Goal: Information Seeking & Learning: Learn about a topic

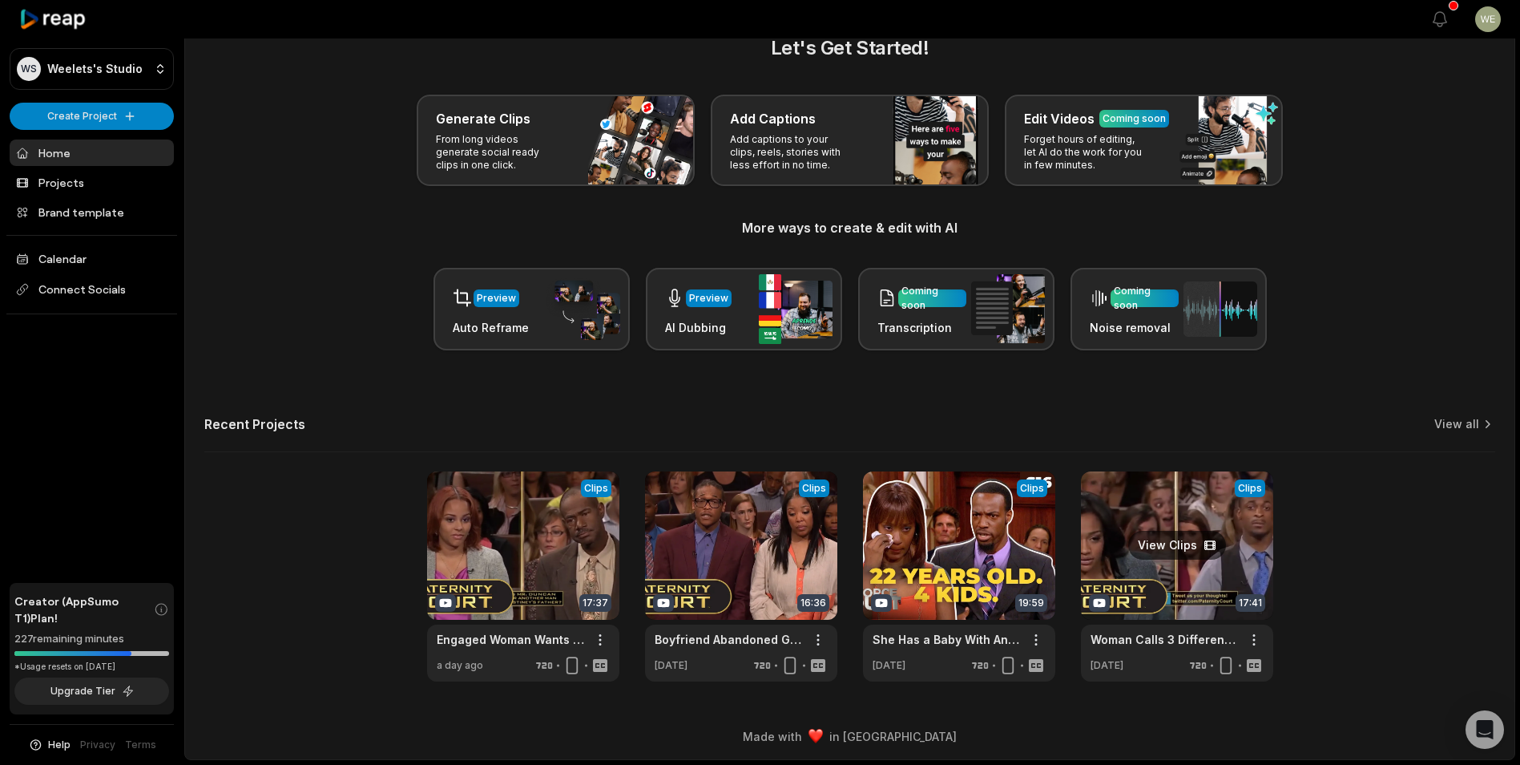
click at [1171, 541] on link at bounding box center [1177, 576] width 192 height 210
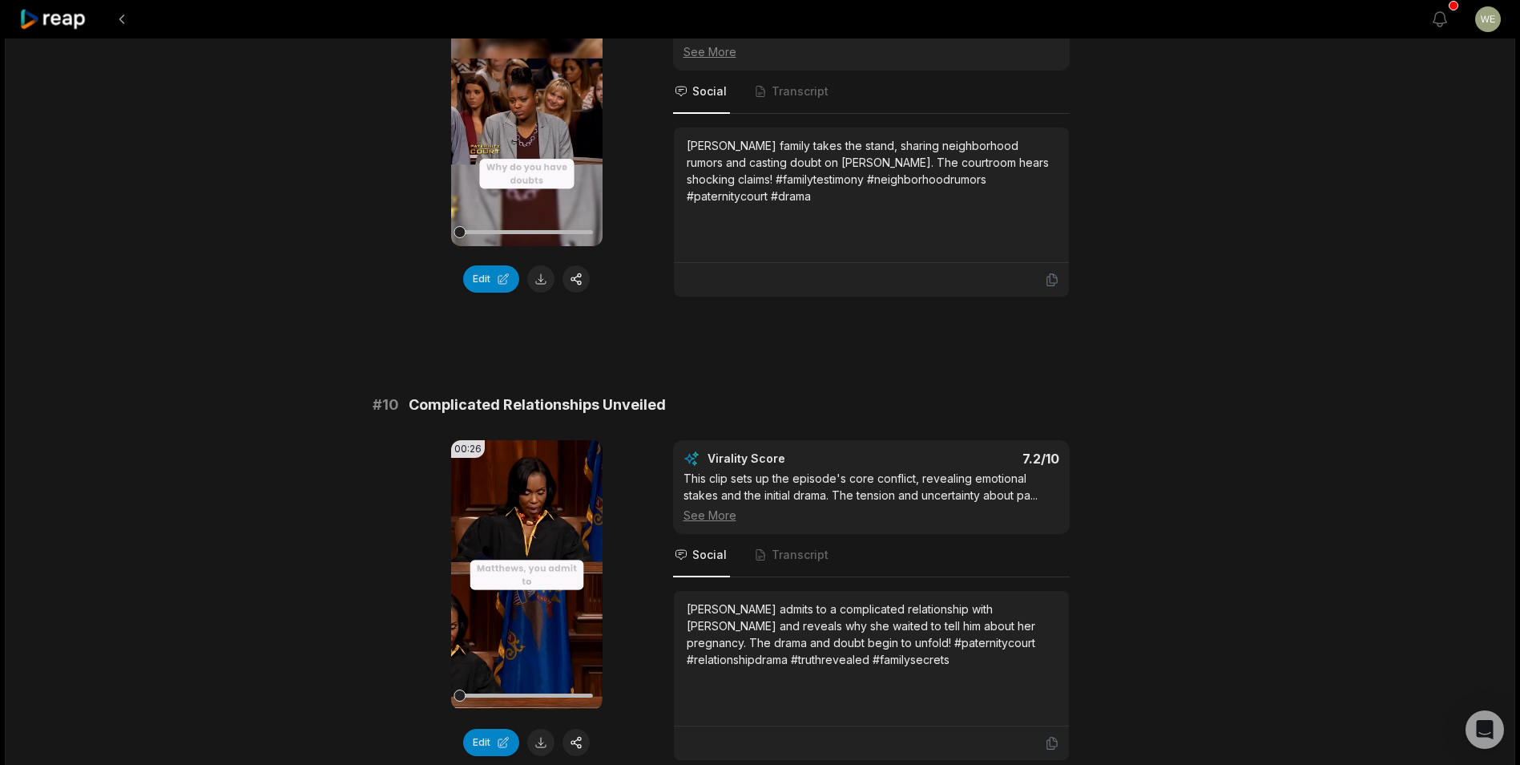
scroll to position [4163, 0]
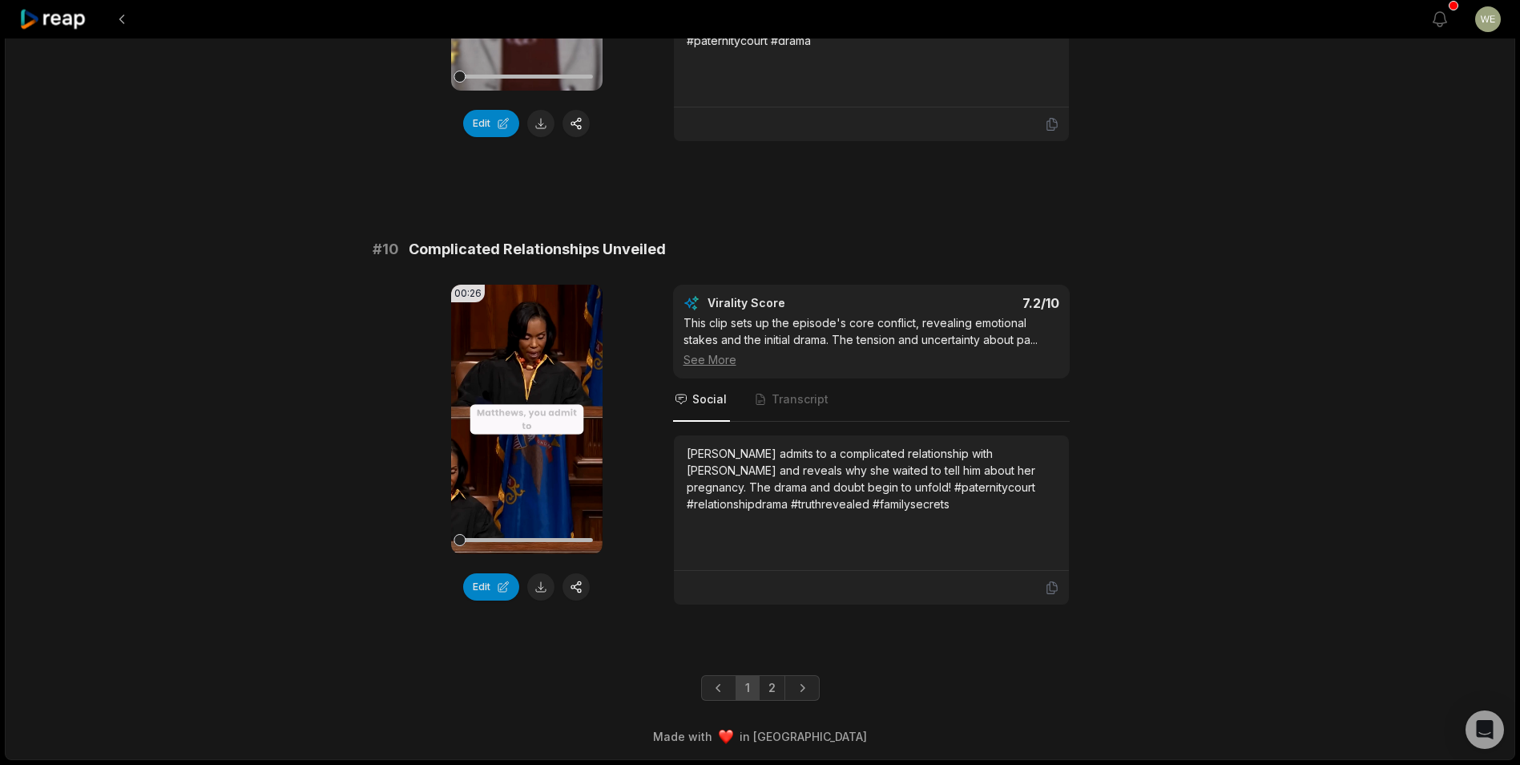
drag, startPoint x: 775, startPoint y: 690, endPoint x: 775, endPoint y: 681, distance: 8.8
click at [775, 690] on link "2" at bounding box center [772, 688] width 26 height 26
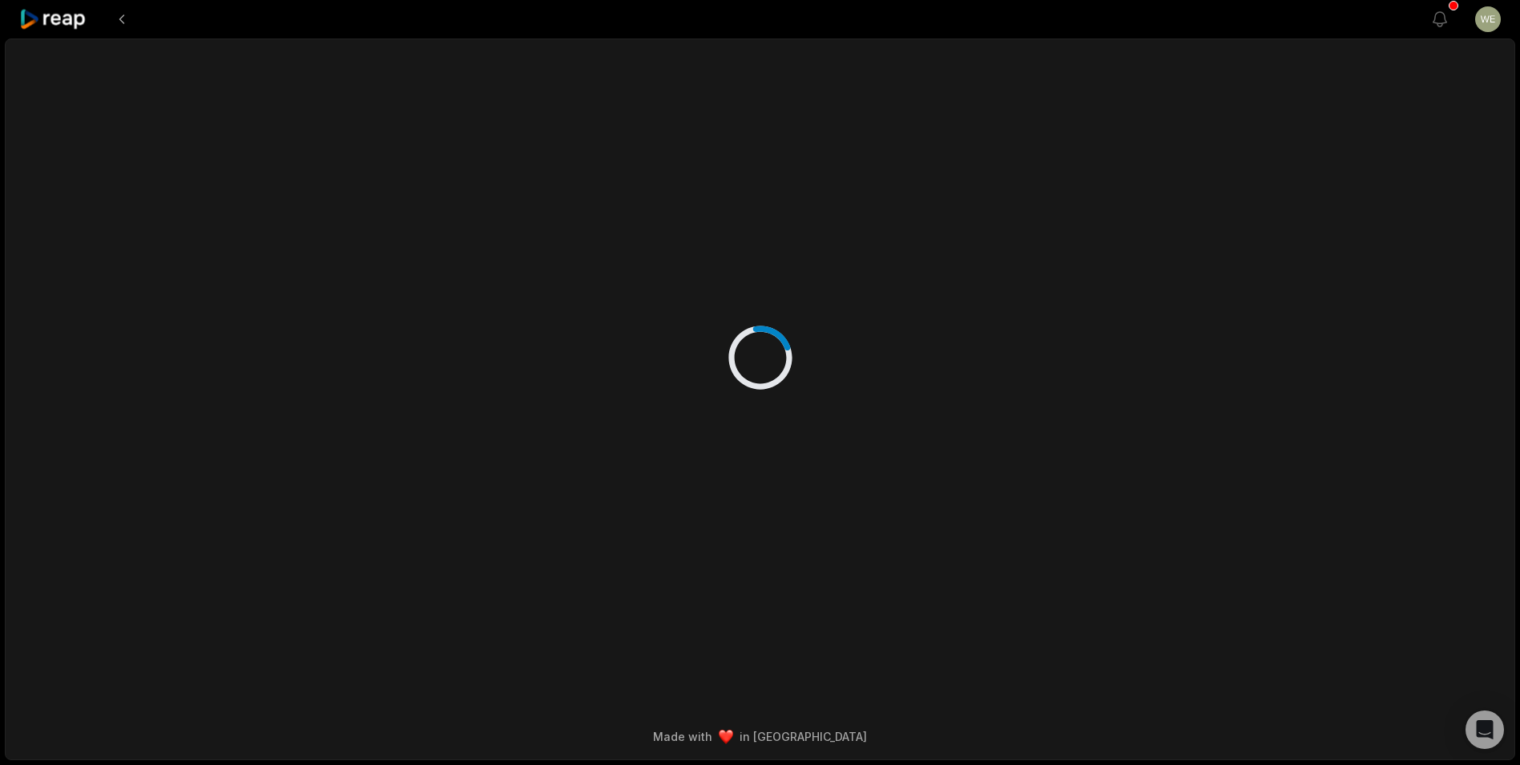
scroll to position [0, 0]
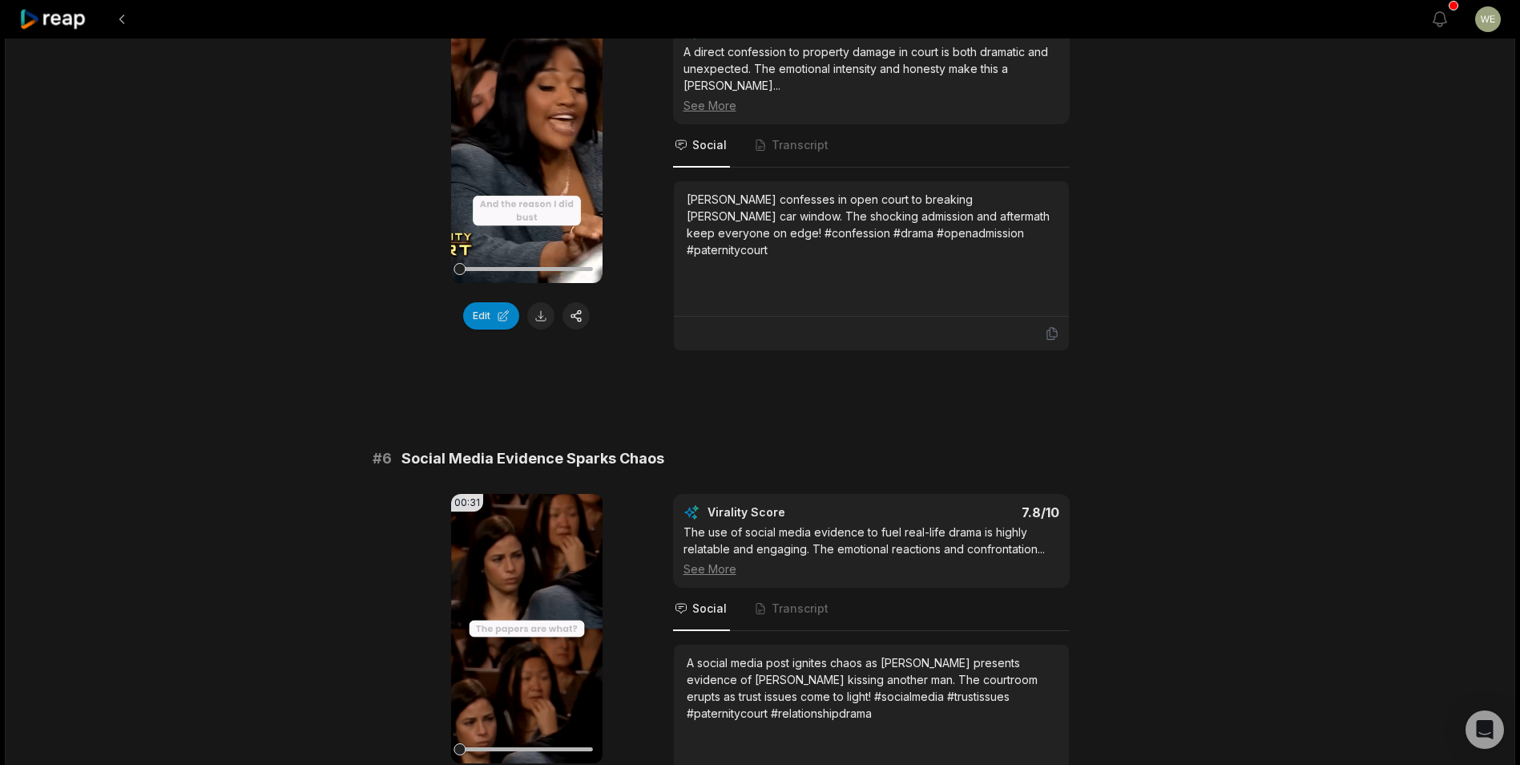
scroll to position [2244, 0]
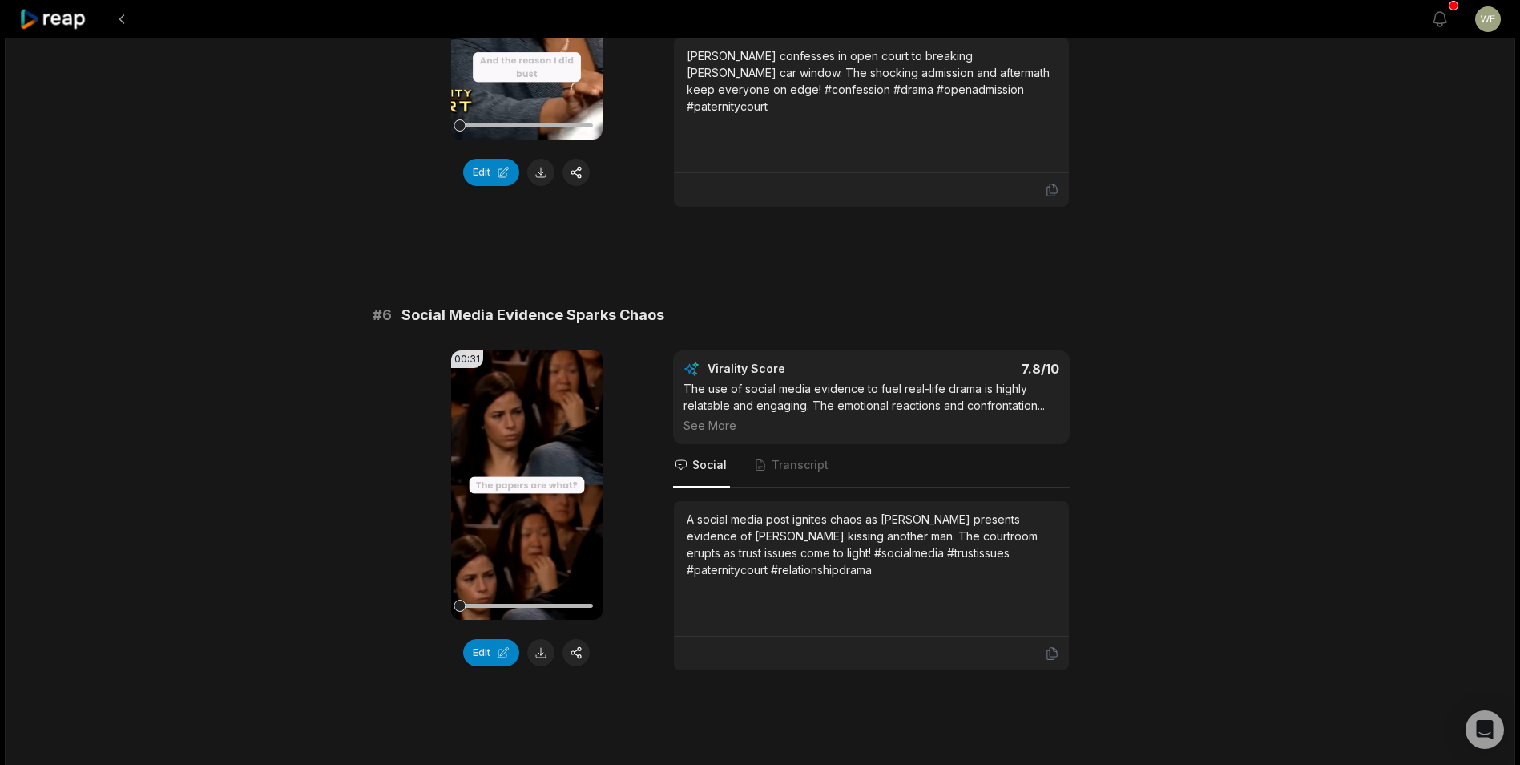
scroll to position [35, 0]
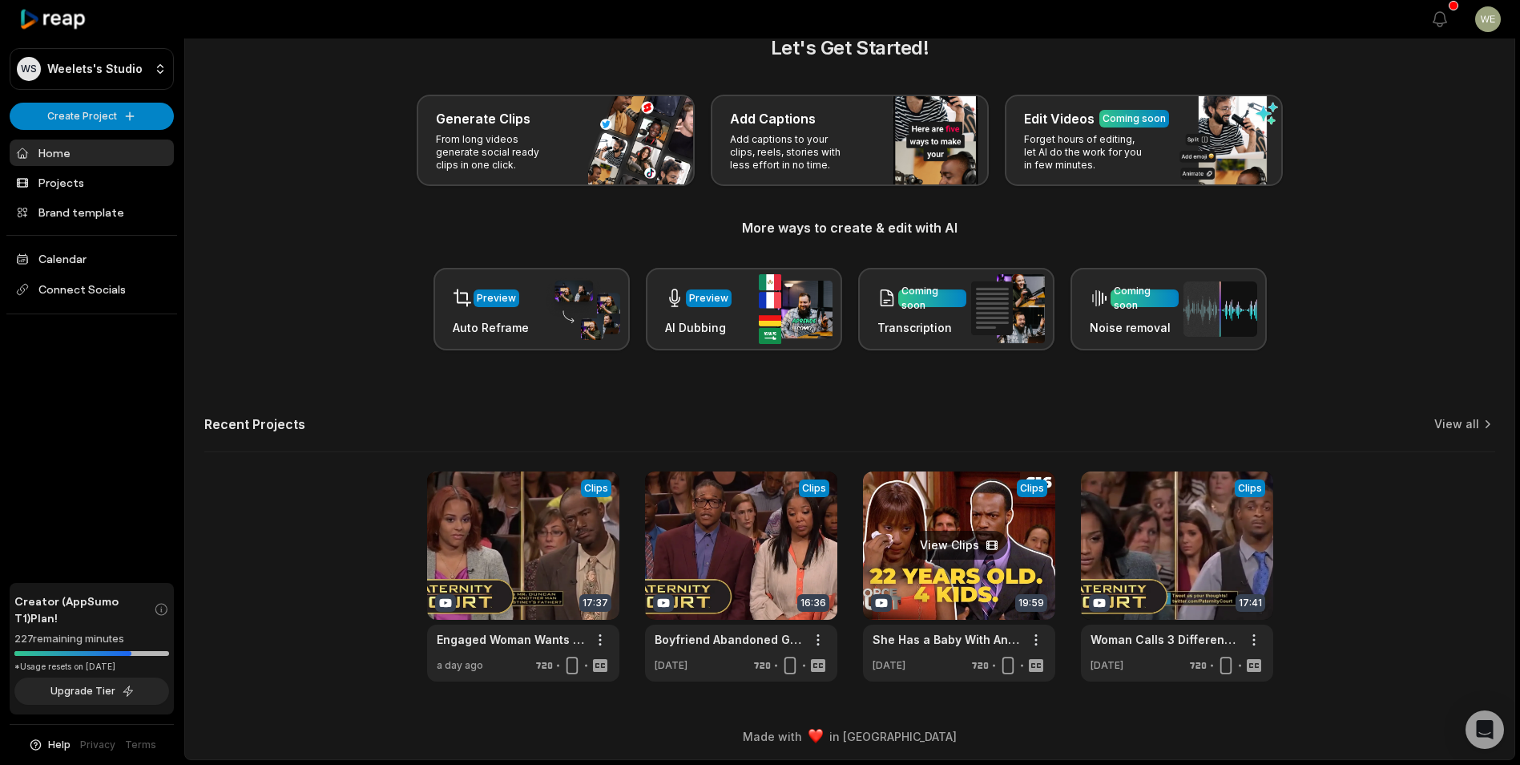
click at [967, 559] on link at bounding box center [959, 576] width 192 height 210
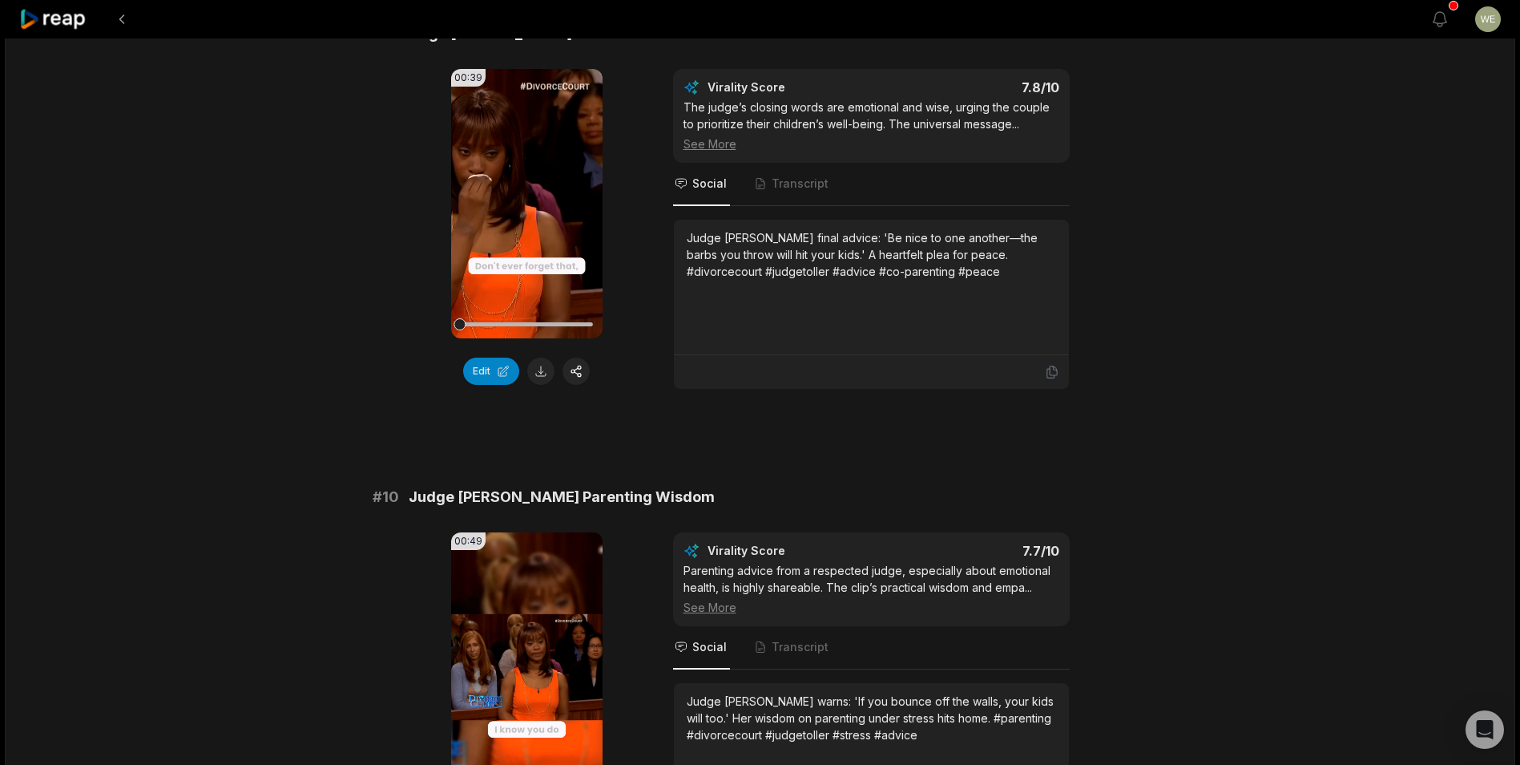
scroll to position [3859, 0]
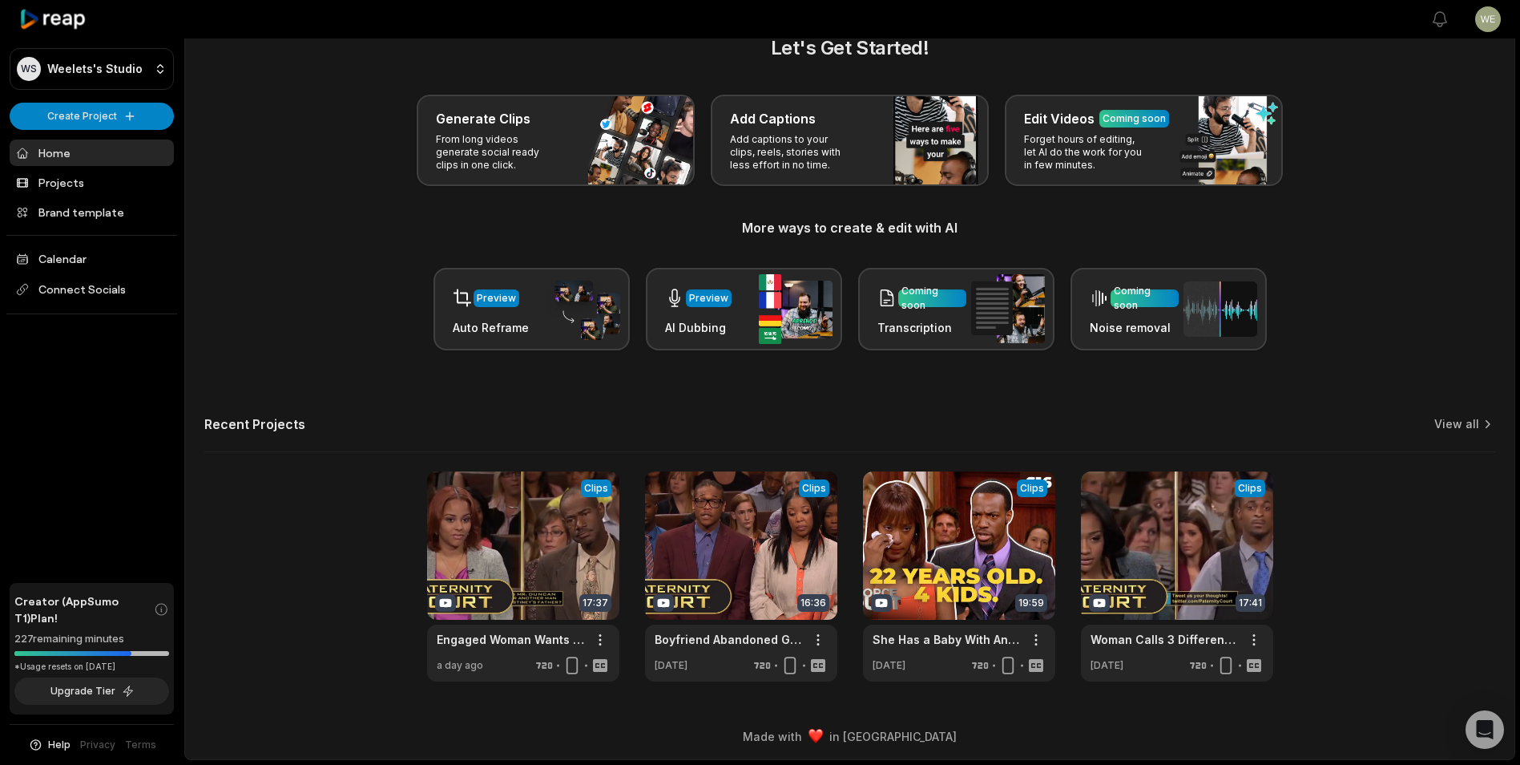
scroll to position [35, 0]
click at [1458, 421] on link "View all" at bounding box center [1457, 424] width 45 height 16
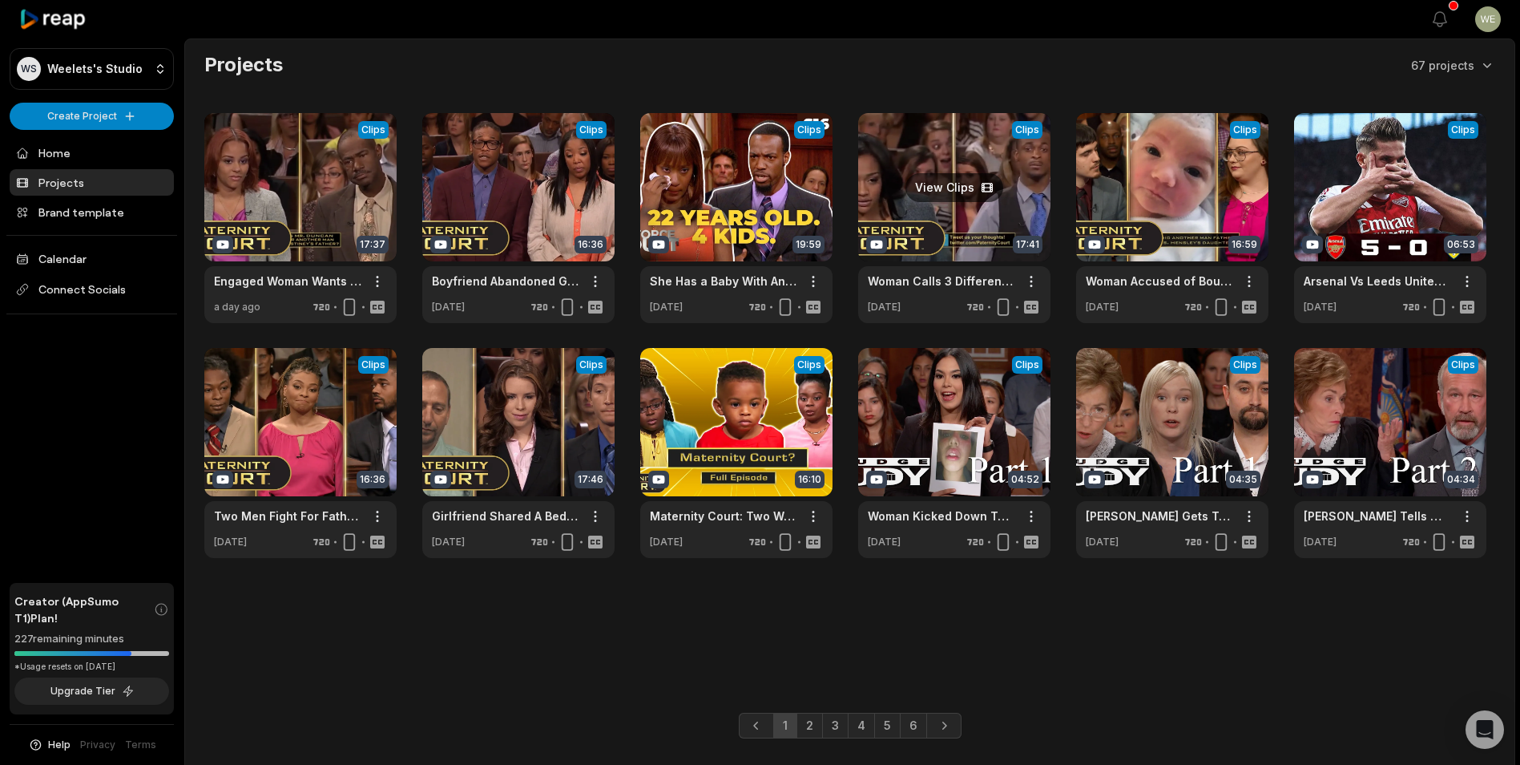
click at [947, 208] on link at bounding box center [954, 218] width 192 height 210
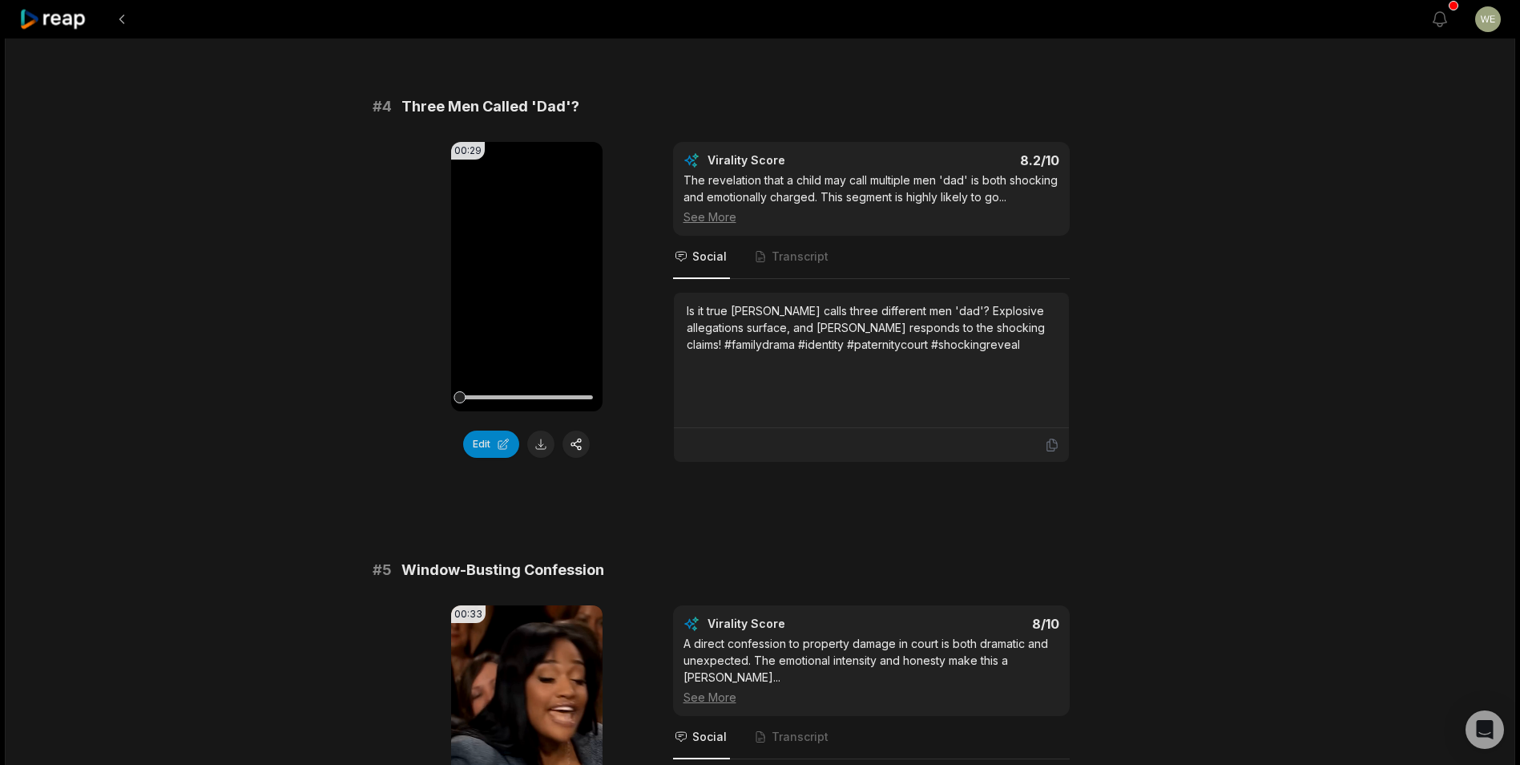
scroll to position [1639, 0]
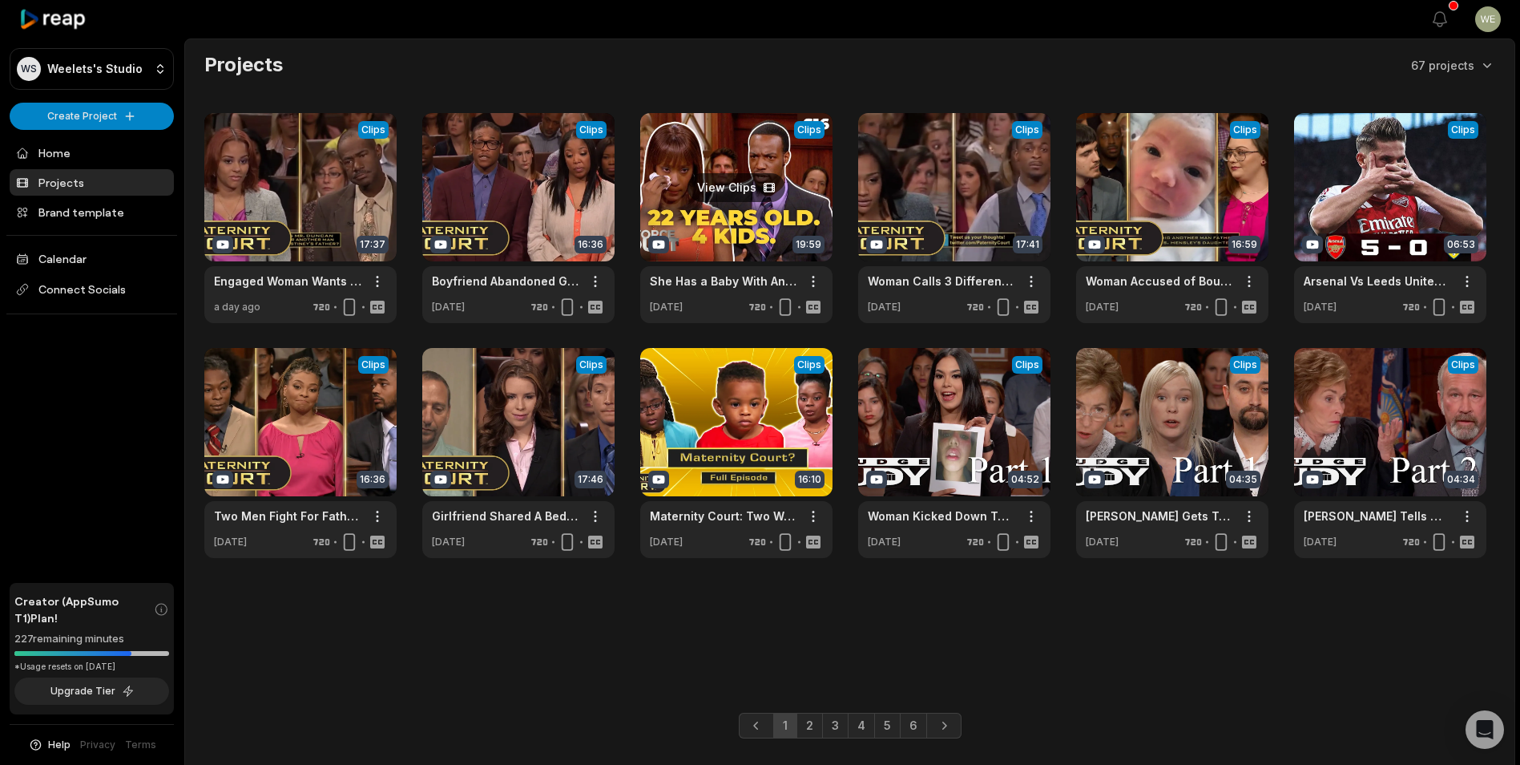
drag, startPoint x: 0, startPoint y: 0, endPoint x: 773, endPoint y: 168, distance: 790.8
click at [773, 168] on link at bounding box center [736, 218] width 192 height 210
click at [977, 202] on link at bounding box center [954, 218] width 192 height 210
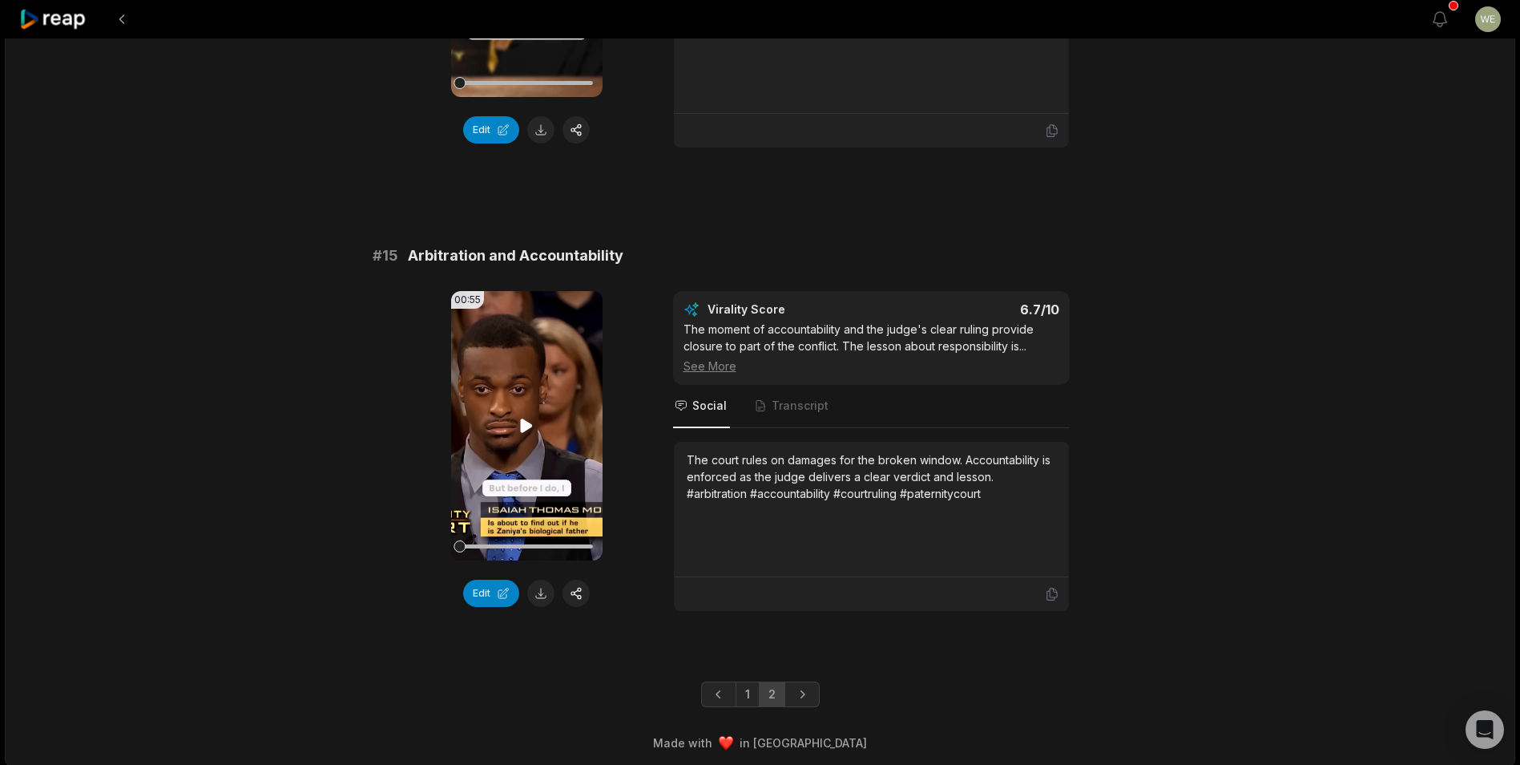
scroll to position [1830, 0]
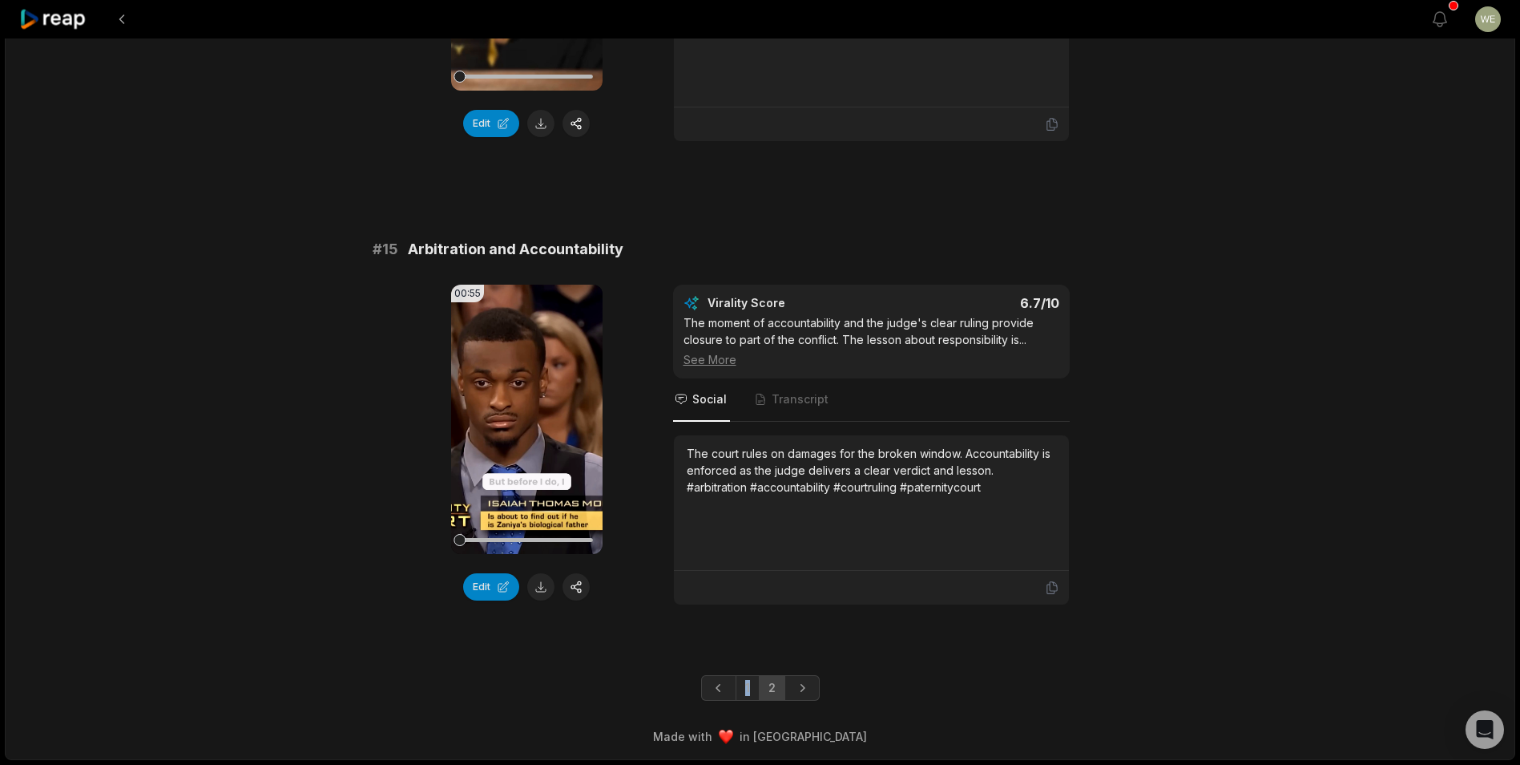
click at [748, 689] on link "1" at bounding box center [748, 688] width 24 height 26
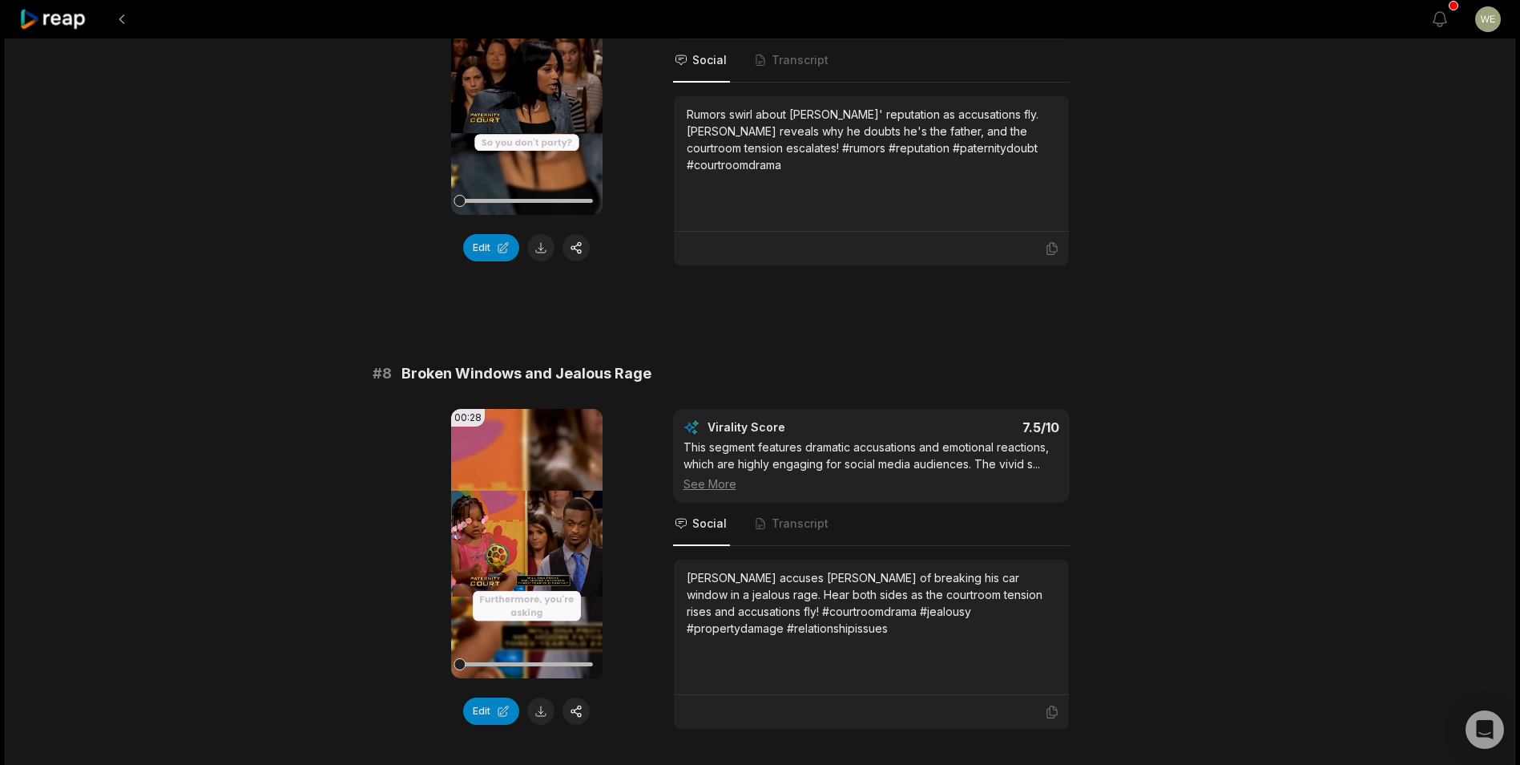
scroll to position [3353, 0]
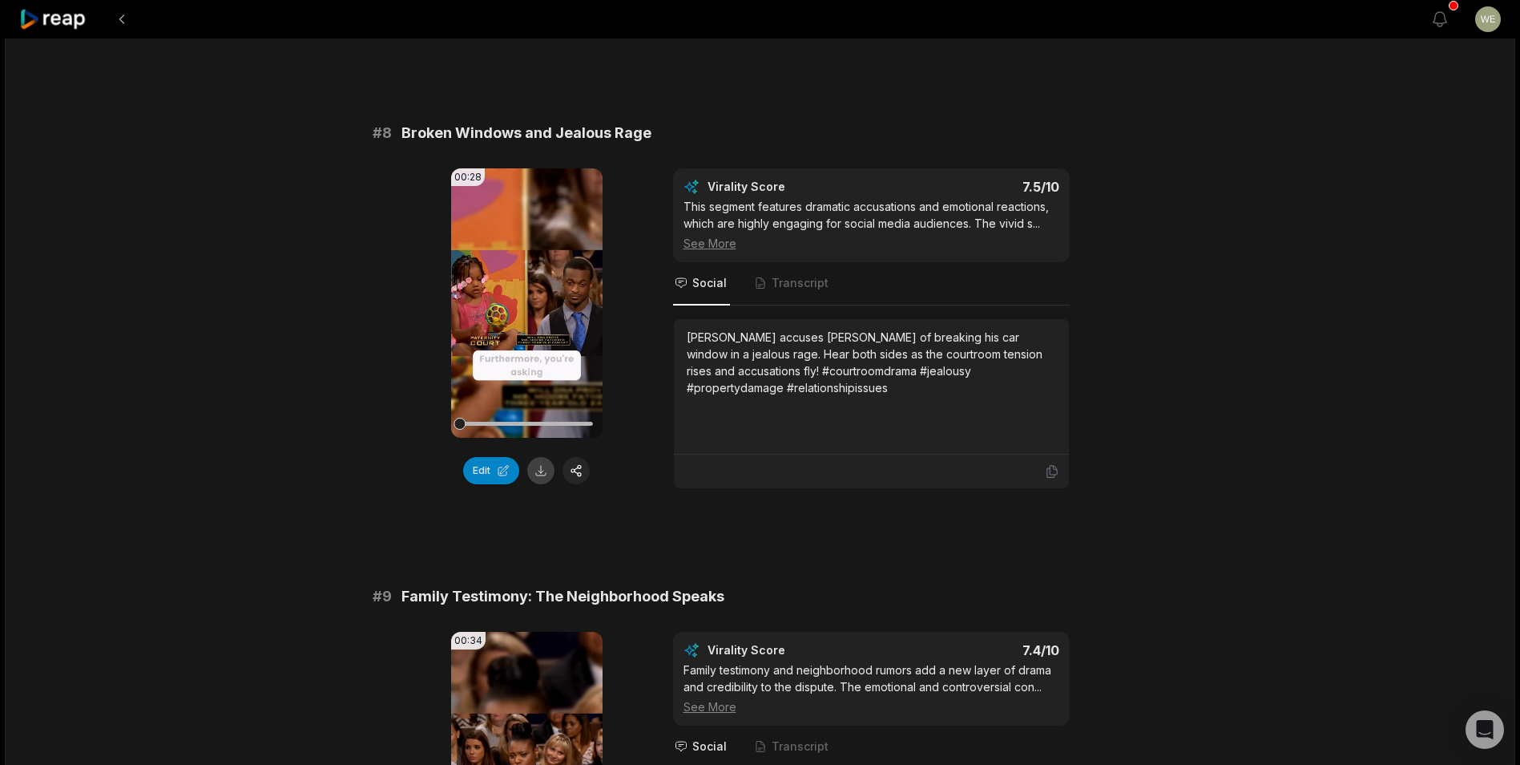
click at [543, 476] on button at bounding box center [540, 470] width 27 height 27
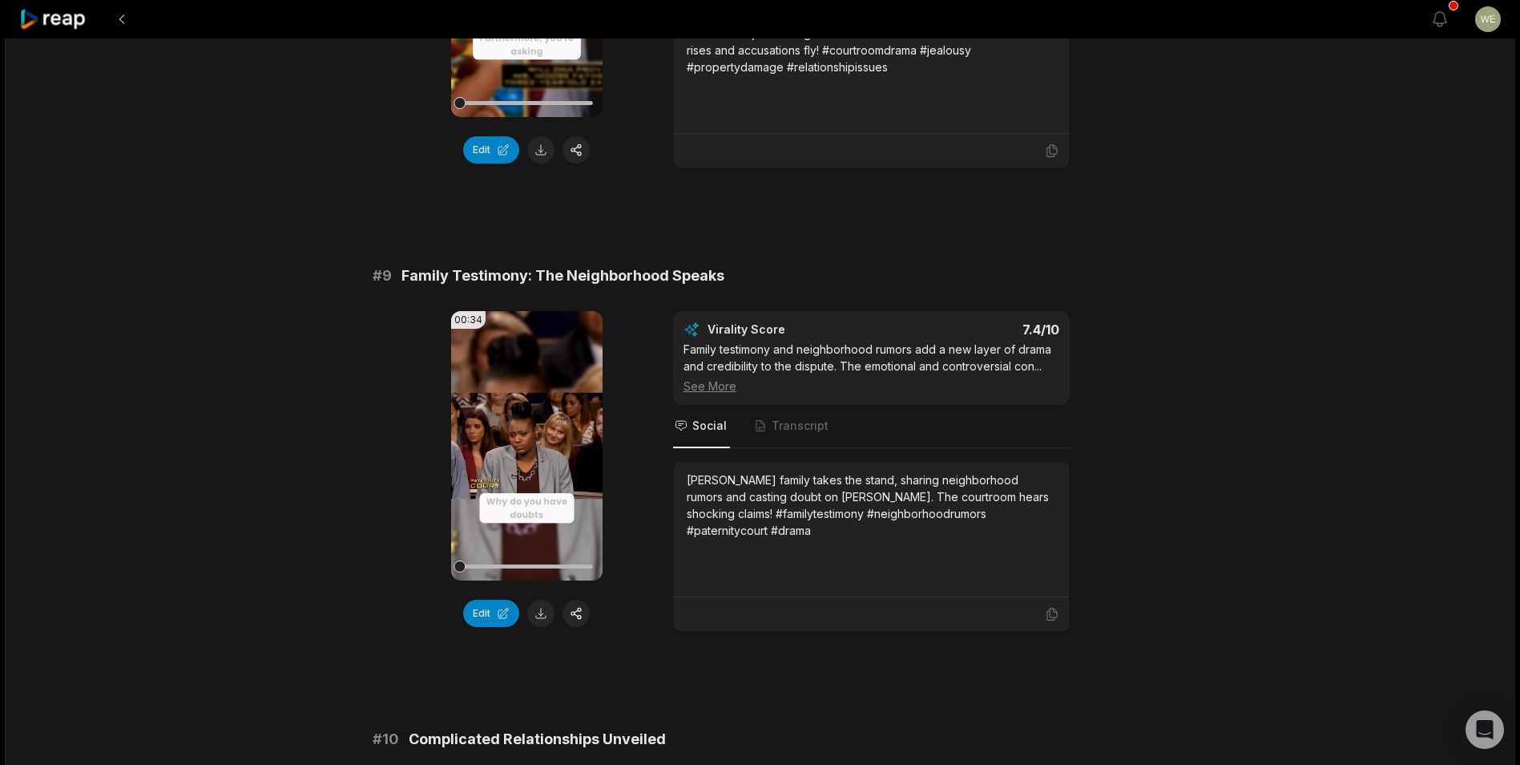
scroll to position [3914, 0]
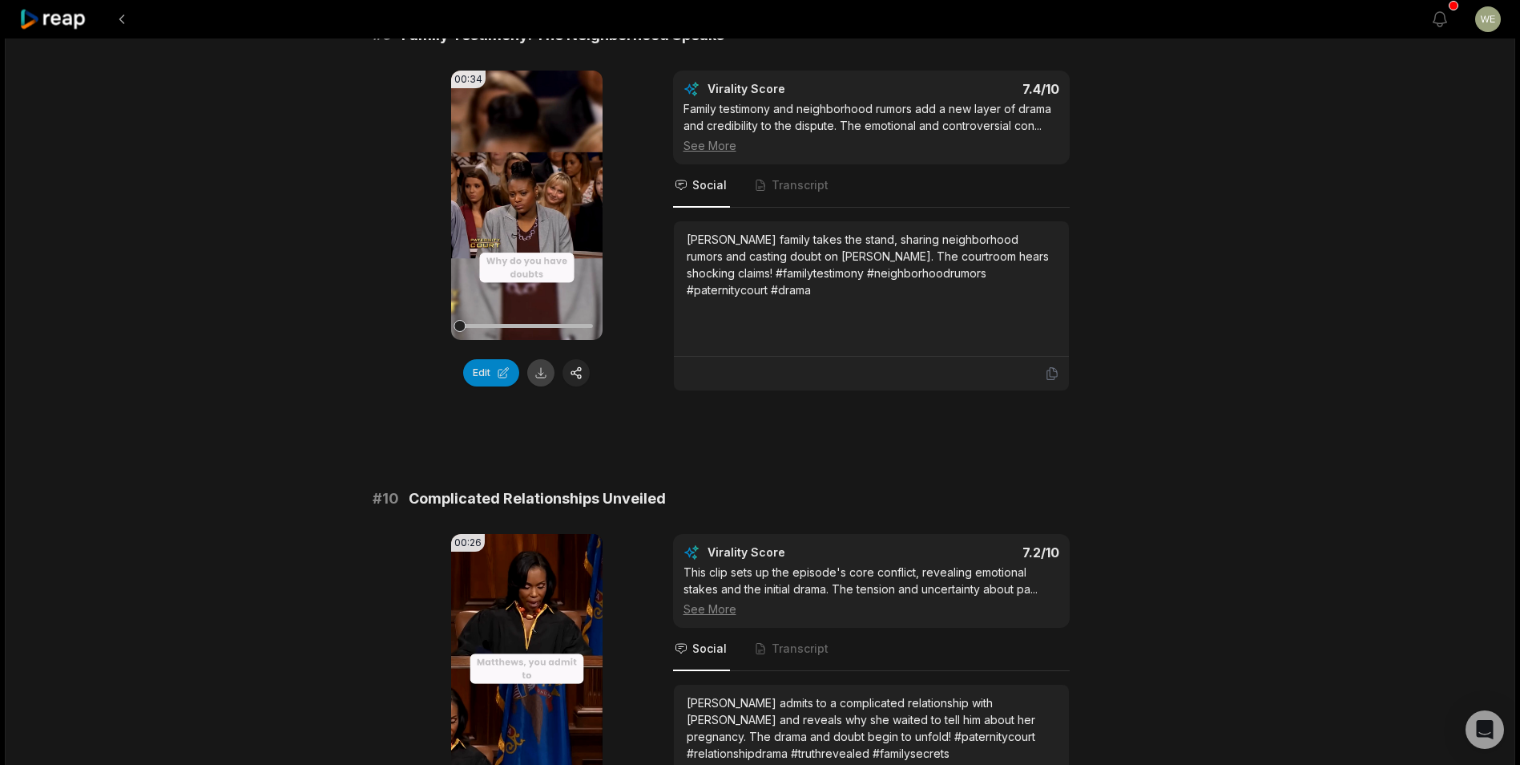
click at [543, 378] on button at bounding box center [540, 372] width 27 height 27
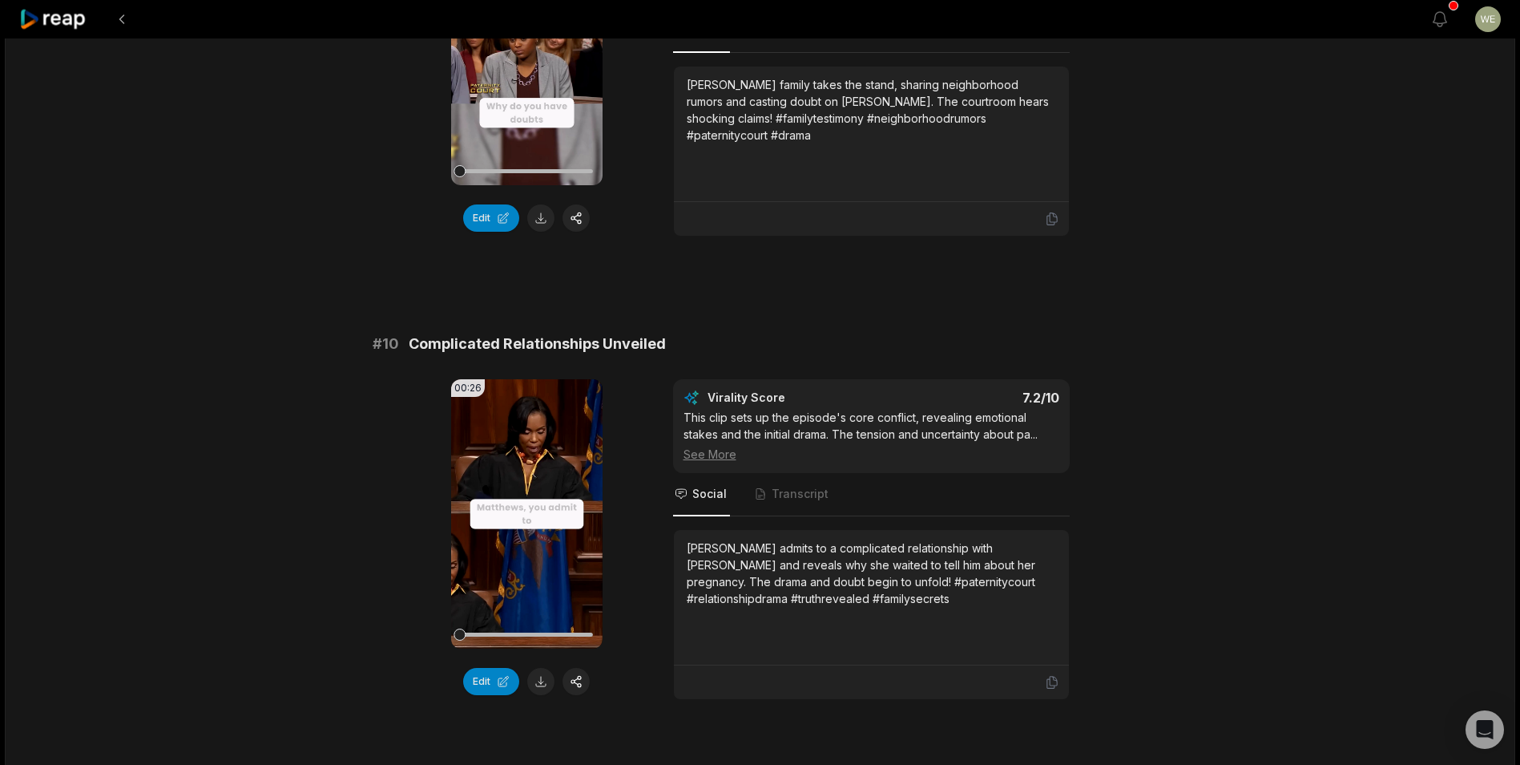
scroll to position [4163, 0]
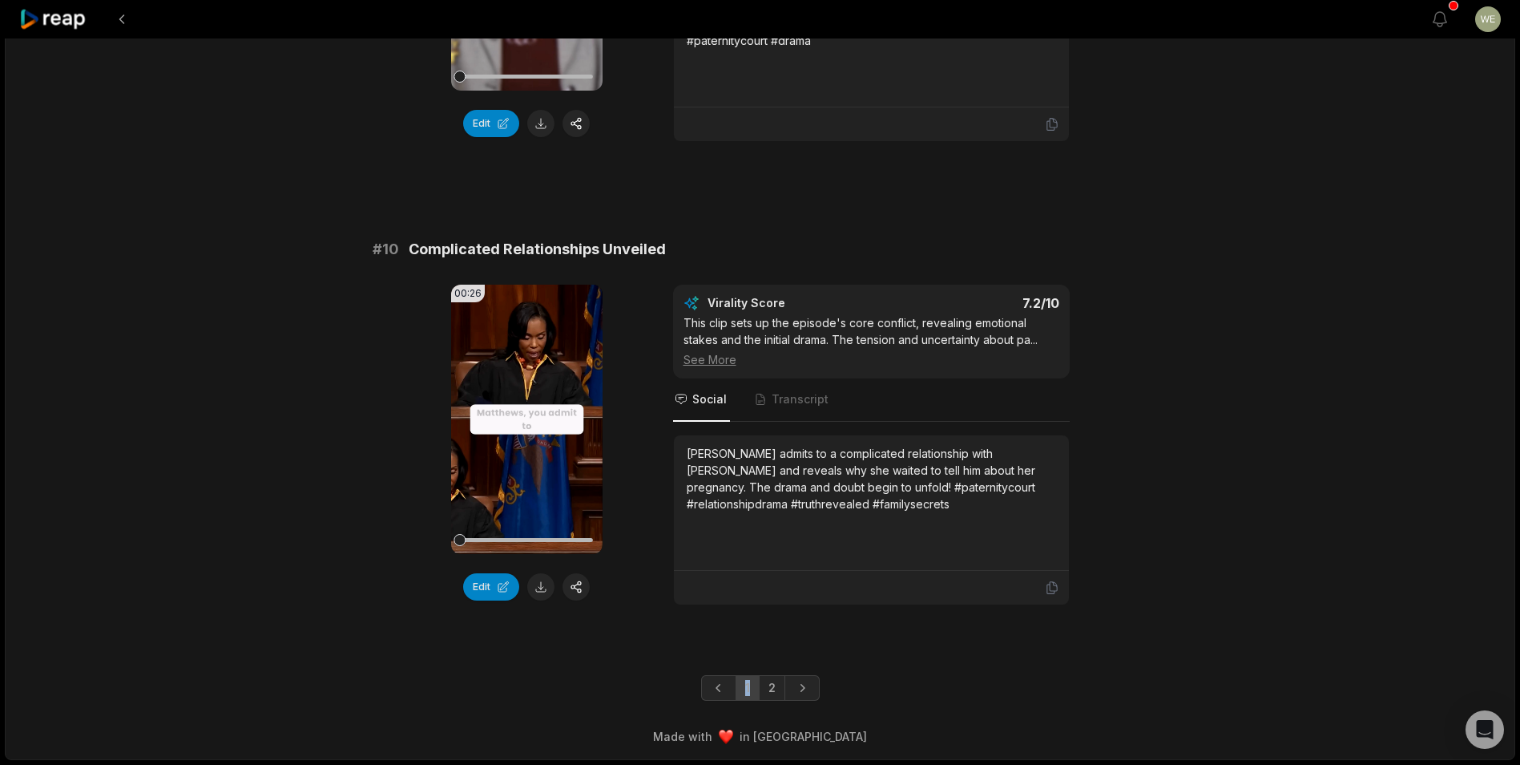
click at [536, 588] on button at bounding box center [540, 586] width 27 height 27
click at [771, 690] on link "2" at bounding box center [772, 688] width 26 height 26
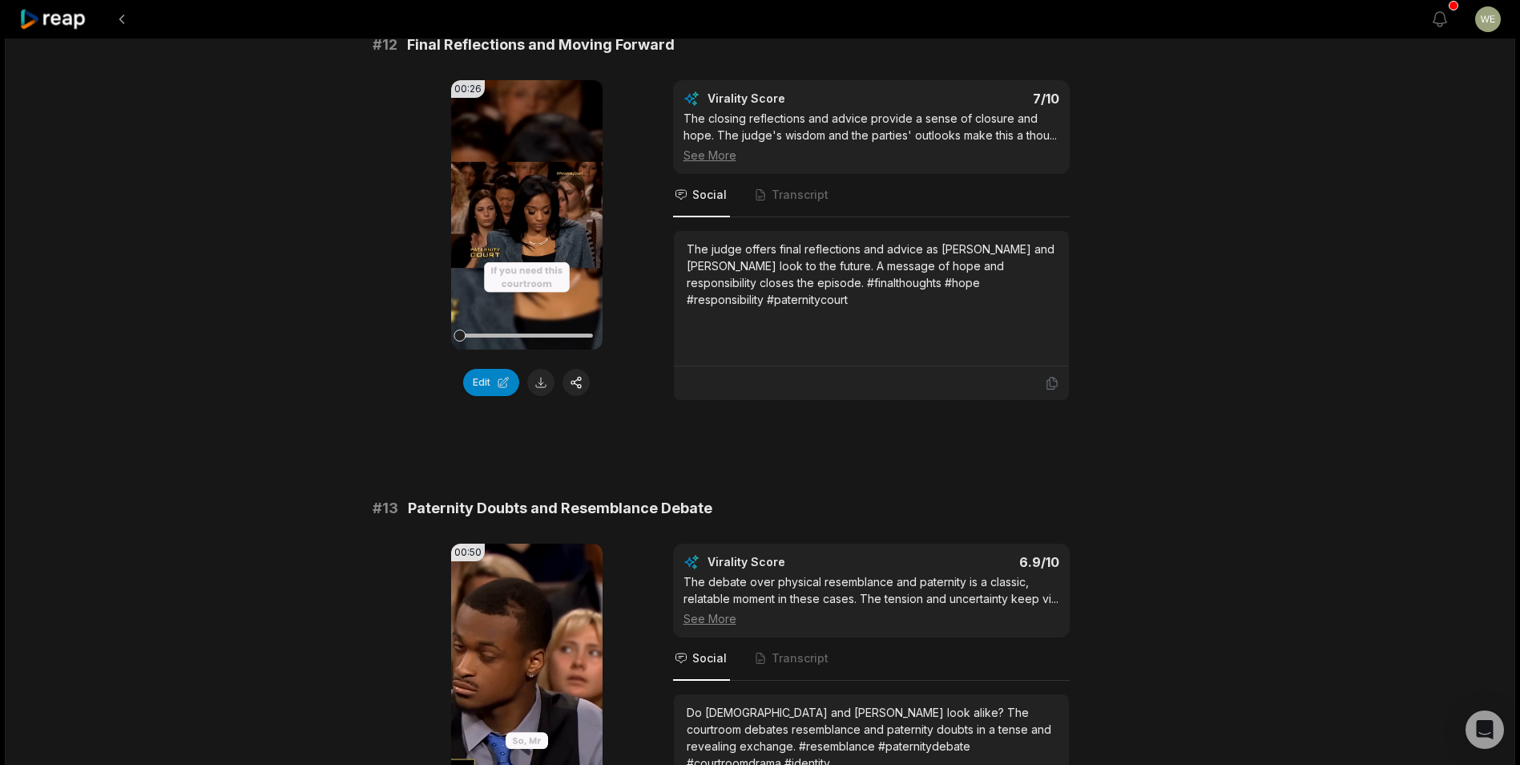
scroll to position [349, 0]
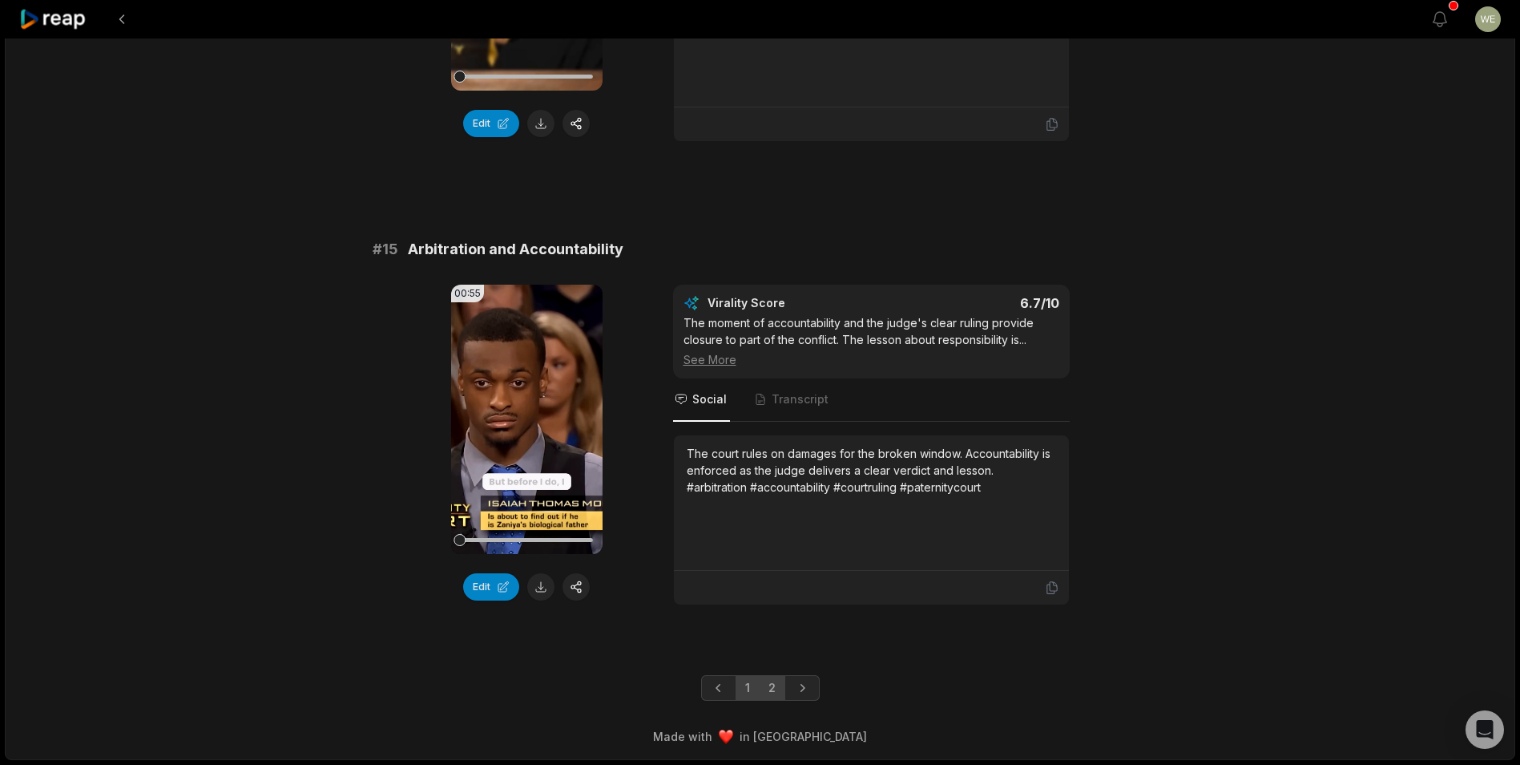
click at [750, 689] on link "1" at bounding box center [748, 688] width 24 height 26
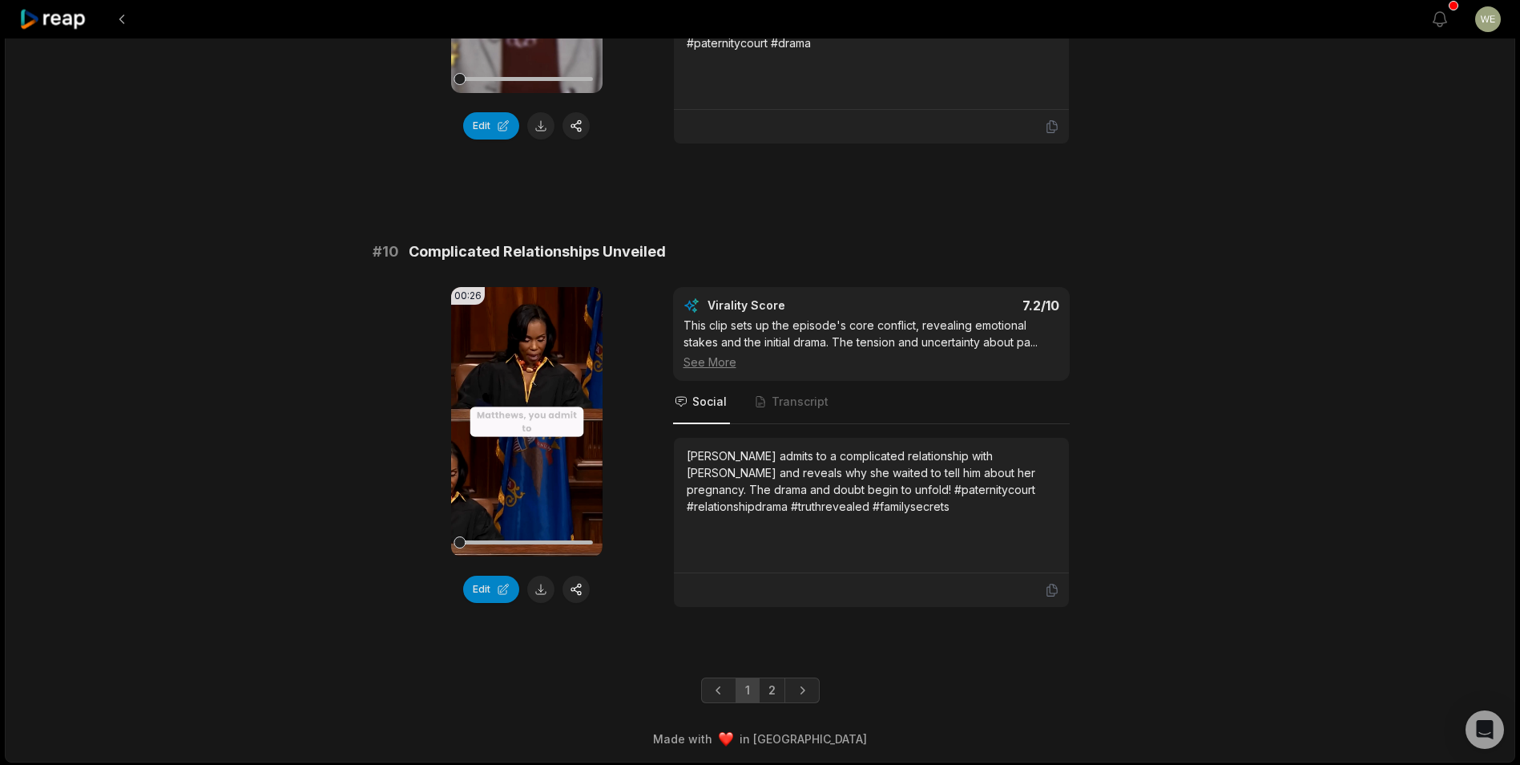
scroll to position [4163, 0]
drag, startPoint x: 745, startPoint y: 693, endPoint x: 746, endPoint y: 632, distance: 60.1
click at [745, 691] on link "1" at bounding box center [748, 688] width 24 height 26
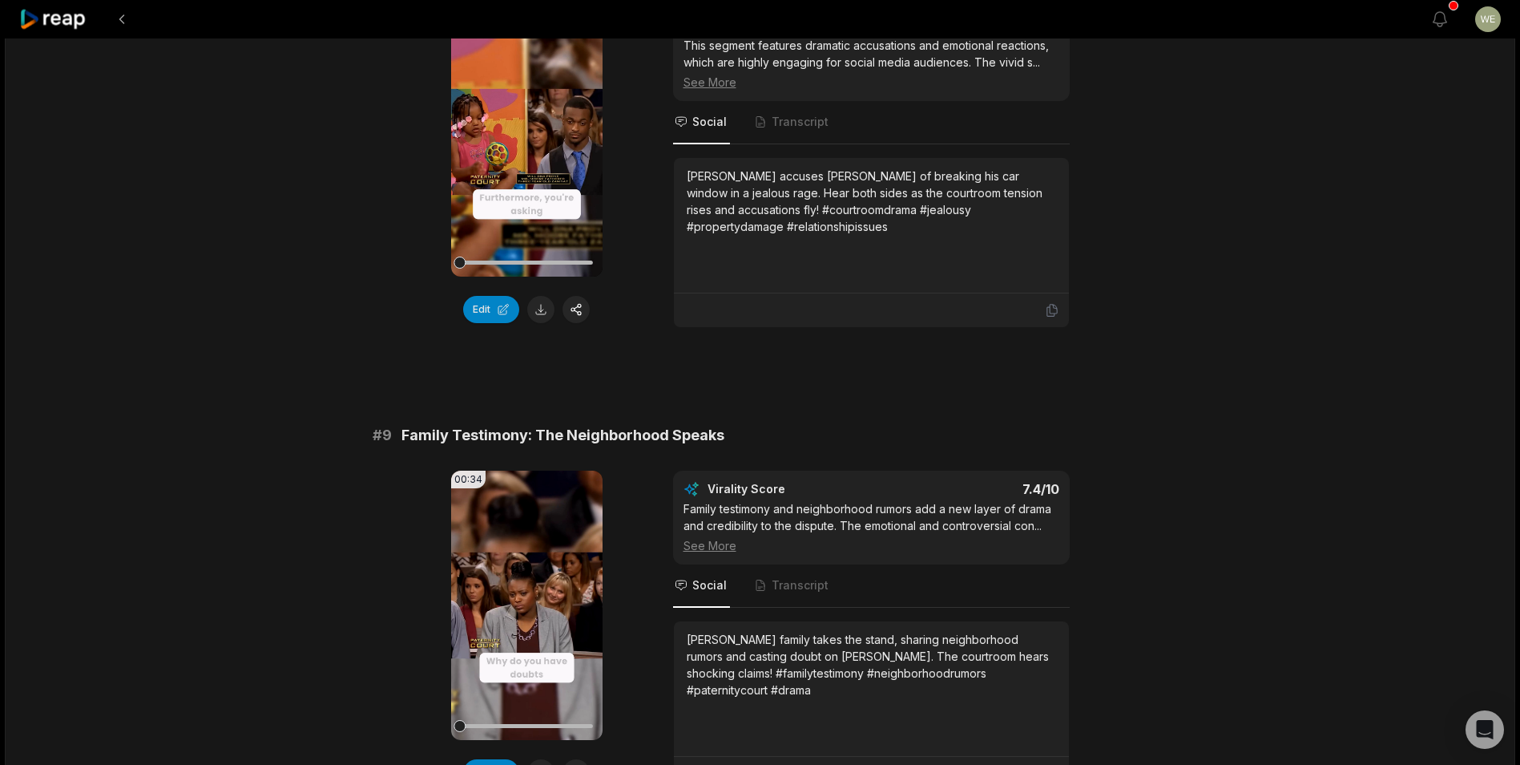
scroll to position [3362, 0]
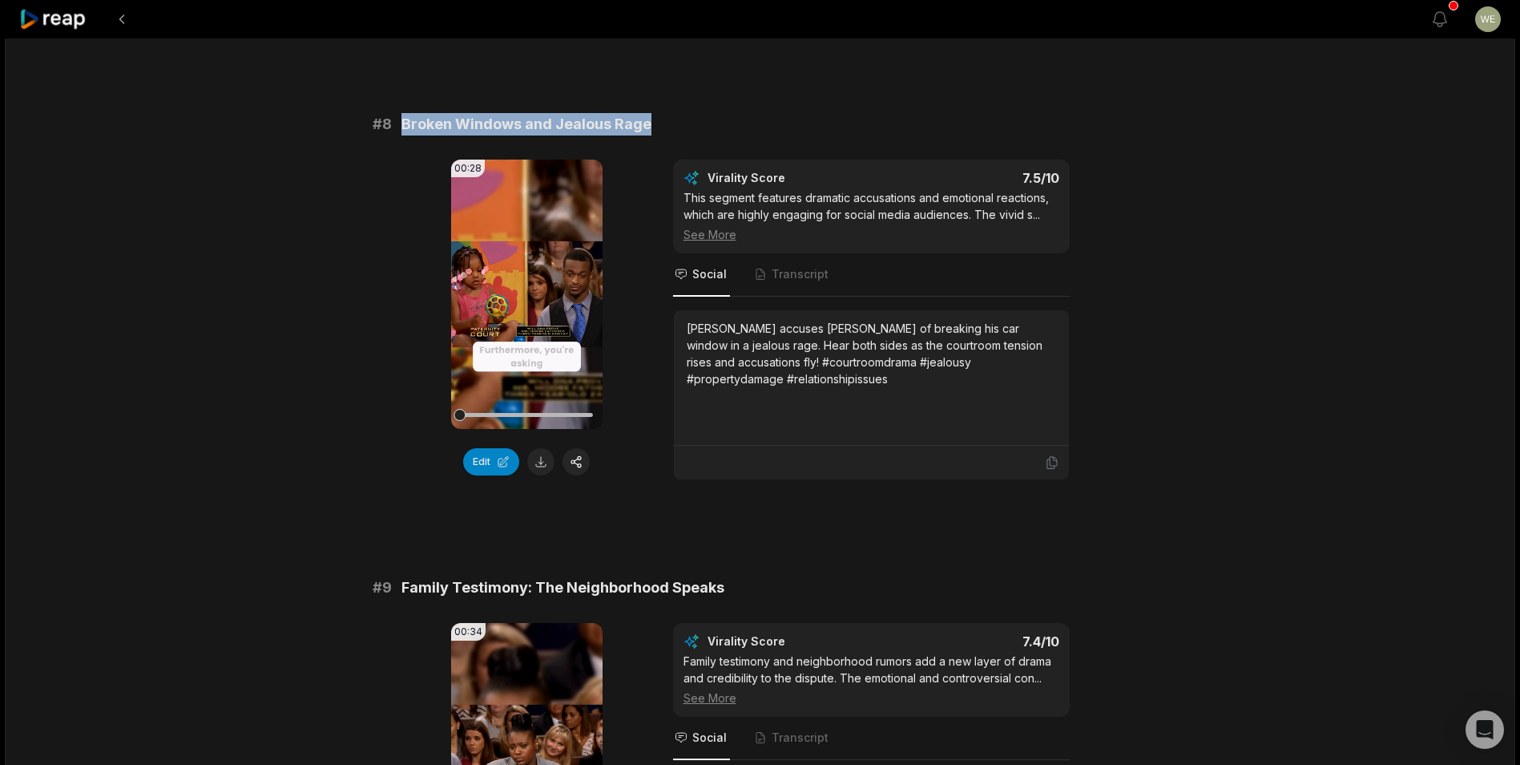
drag, startPoint x: 402, startPoint y: 125, endPoint x: 690, endPoint y: 125, distance: 288.5
click at [690, 125] on div "# 8 Broken Windows and Jealous Rage" at bounding box center [761, 124] width 776 height 22
drag, startPoint x: 690, startPoint y: 125, endPoint x: 626, endPoint y: 126, distance: 64.1
copy span "Broken Windows and Jealous Rage"
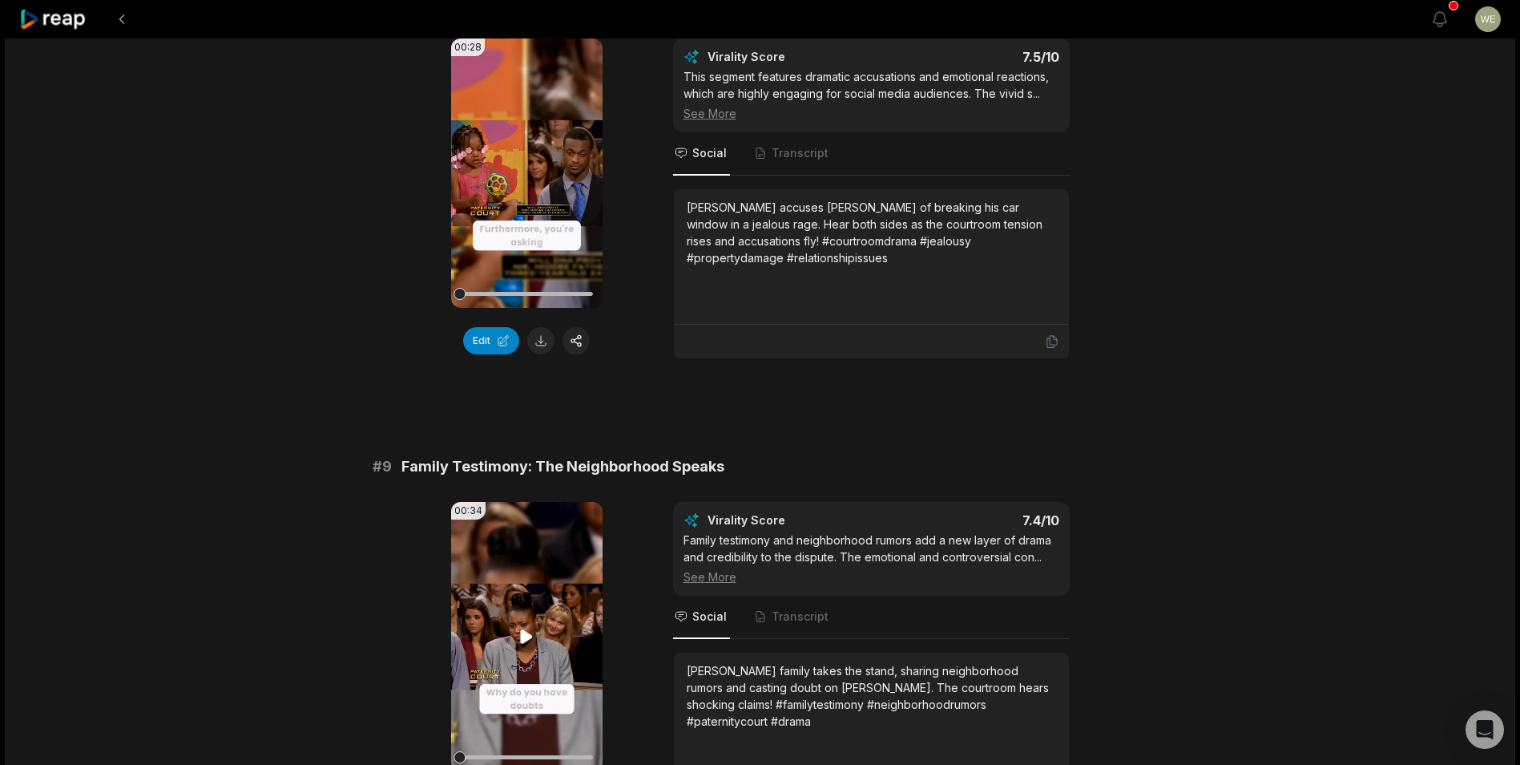
scroll to position [3602, 0]
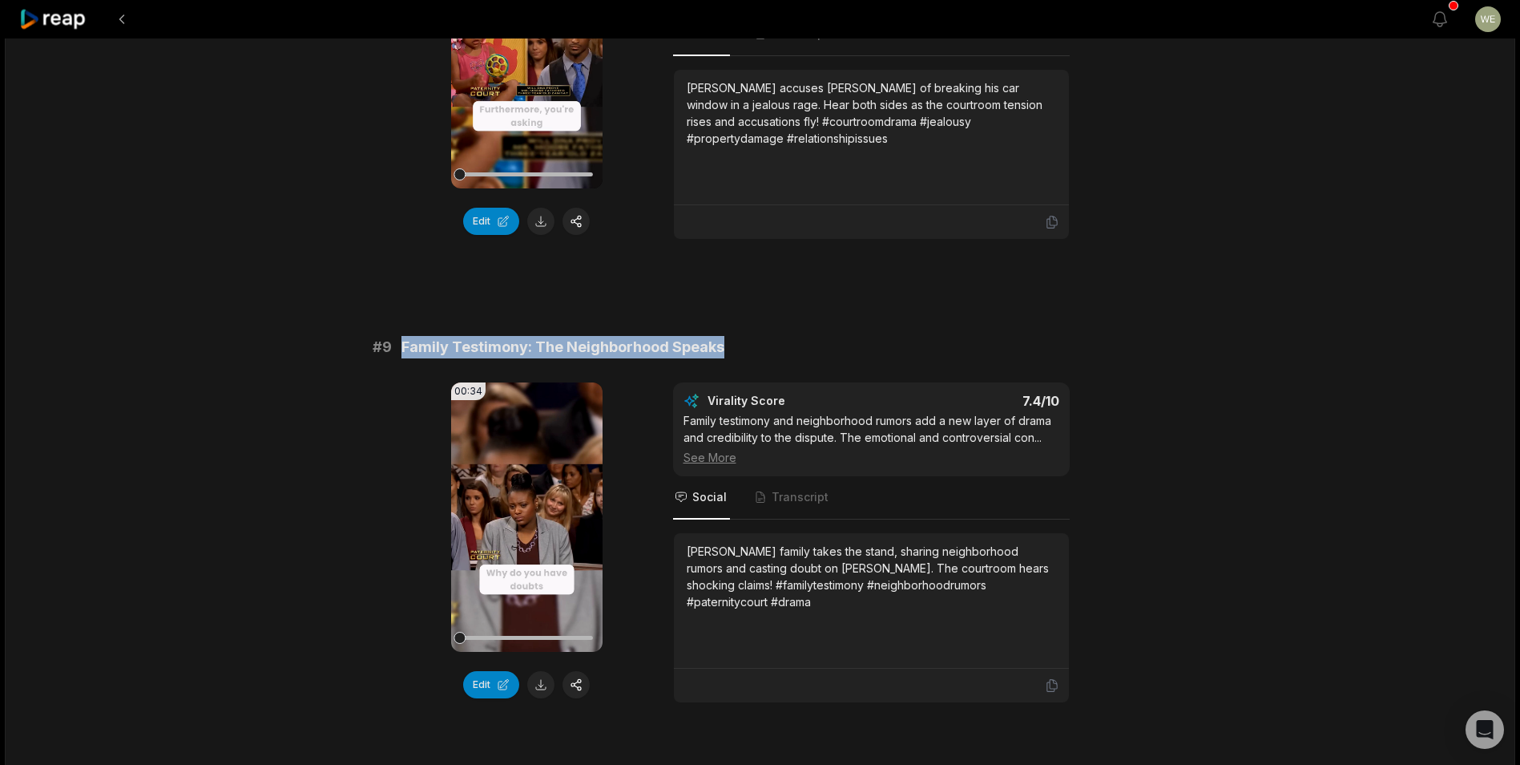
drag, startPoint x: 397, startPoint y: 345, endPoint x: 852, endPoint y: 345, distance: 455.3
click at [852, 345] on div "# 9 Family Testimony: The Neighborhood Speaks" at bounding box center [761, 347] width 776 height 22
copy span "Family Testimony: The Neighborhood Speaks"
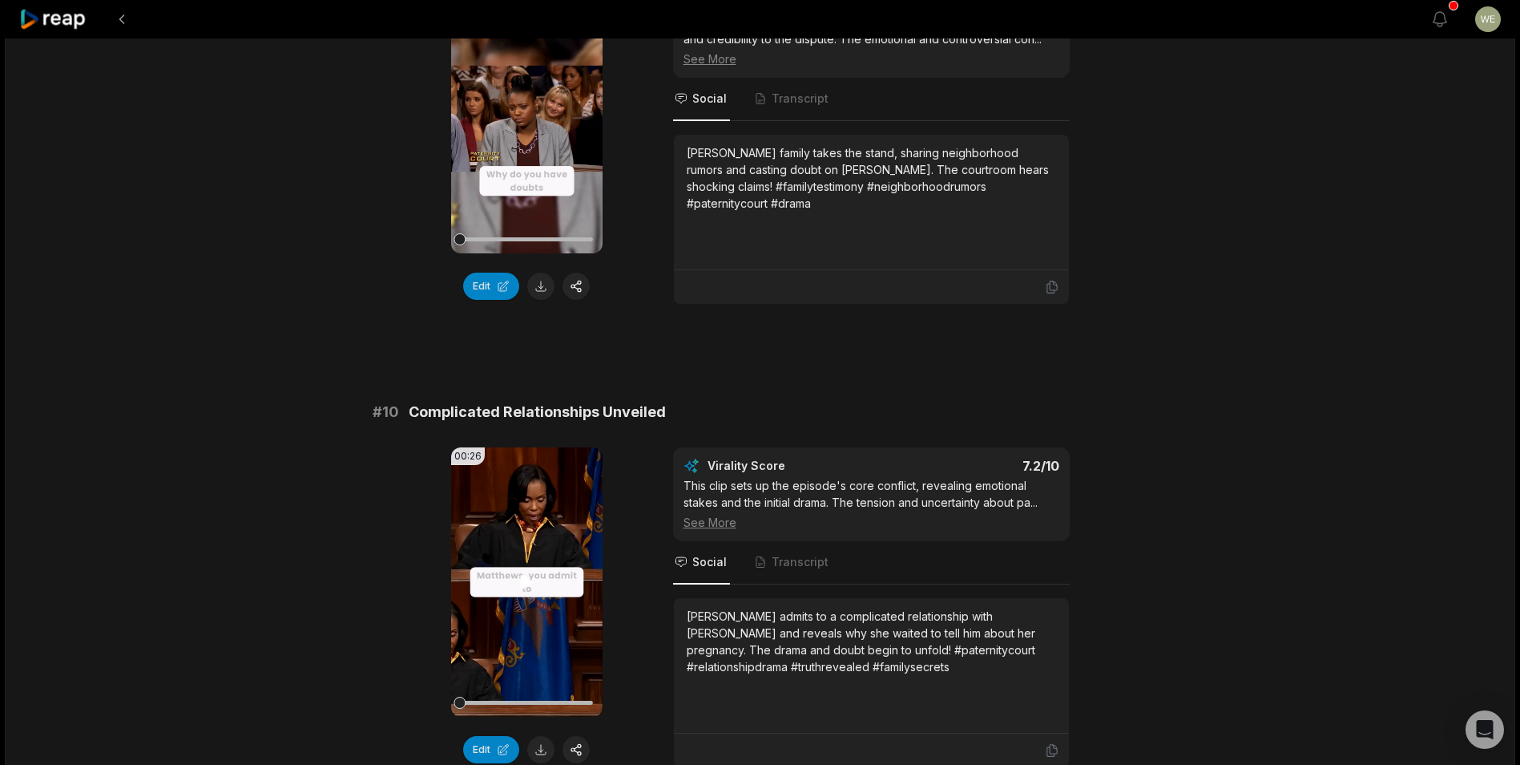
scroll to position [4163, 0]
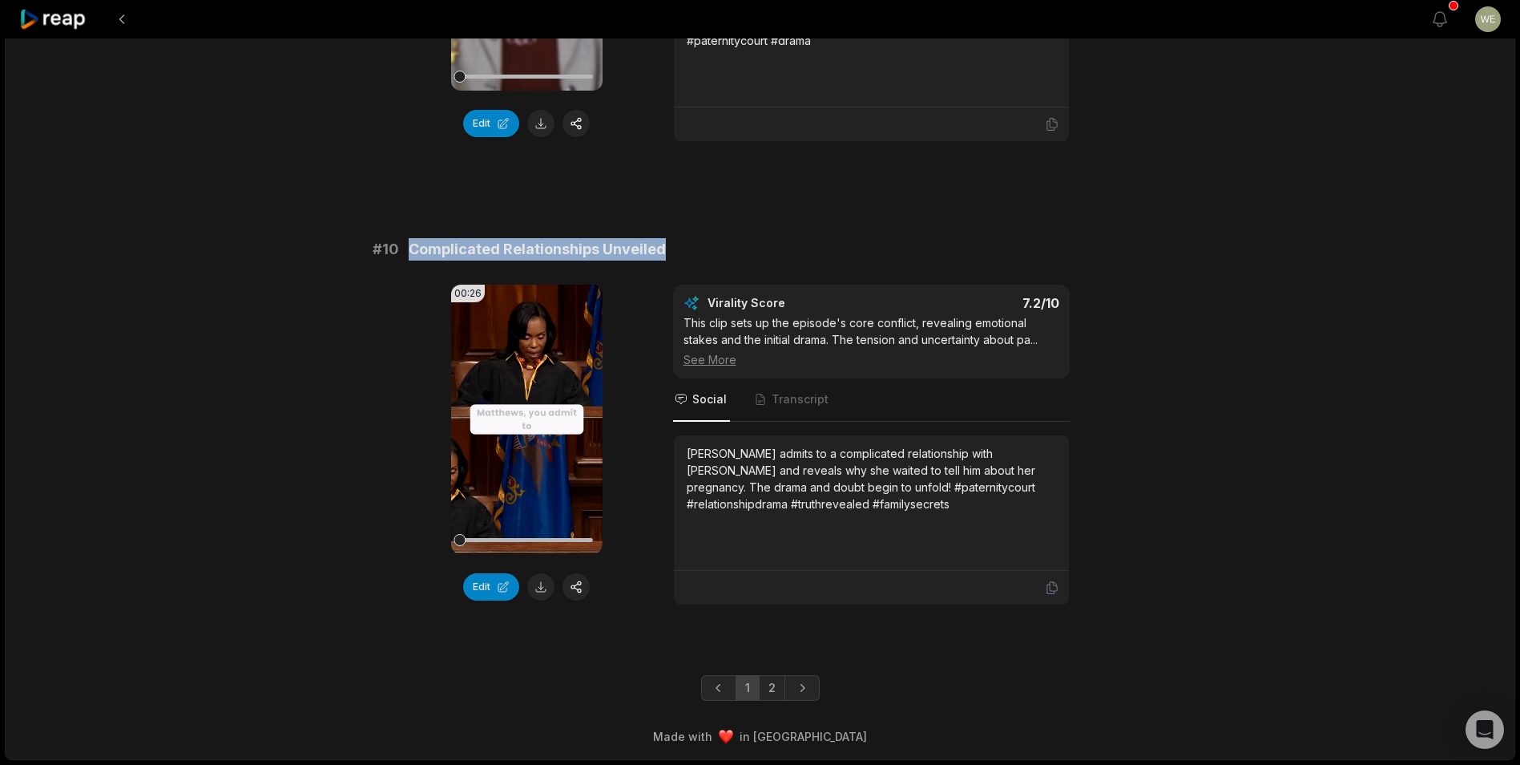
drag, startPoint x: 410, startPoint y: 244, endPoint x: 673, endPoint y: 232, distance: 264.0
drag, startPoint x: 673, startPoint y: 232, endPoint x: 572, endPoint y: 244, distance: 101.7
copy span "Complicated Relationships Unveiled"
click at [778, 688] on link "2" at bounding box center [772, 688] width 26 height 26
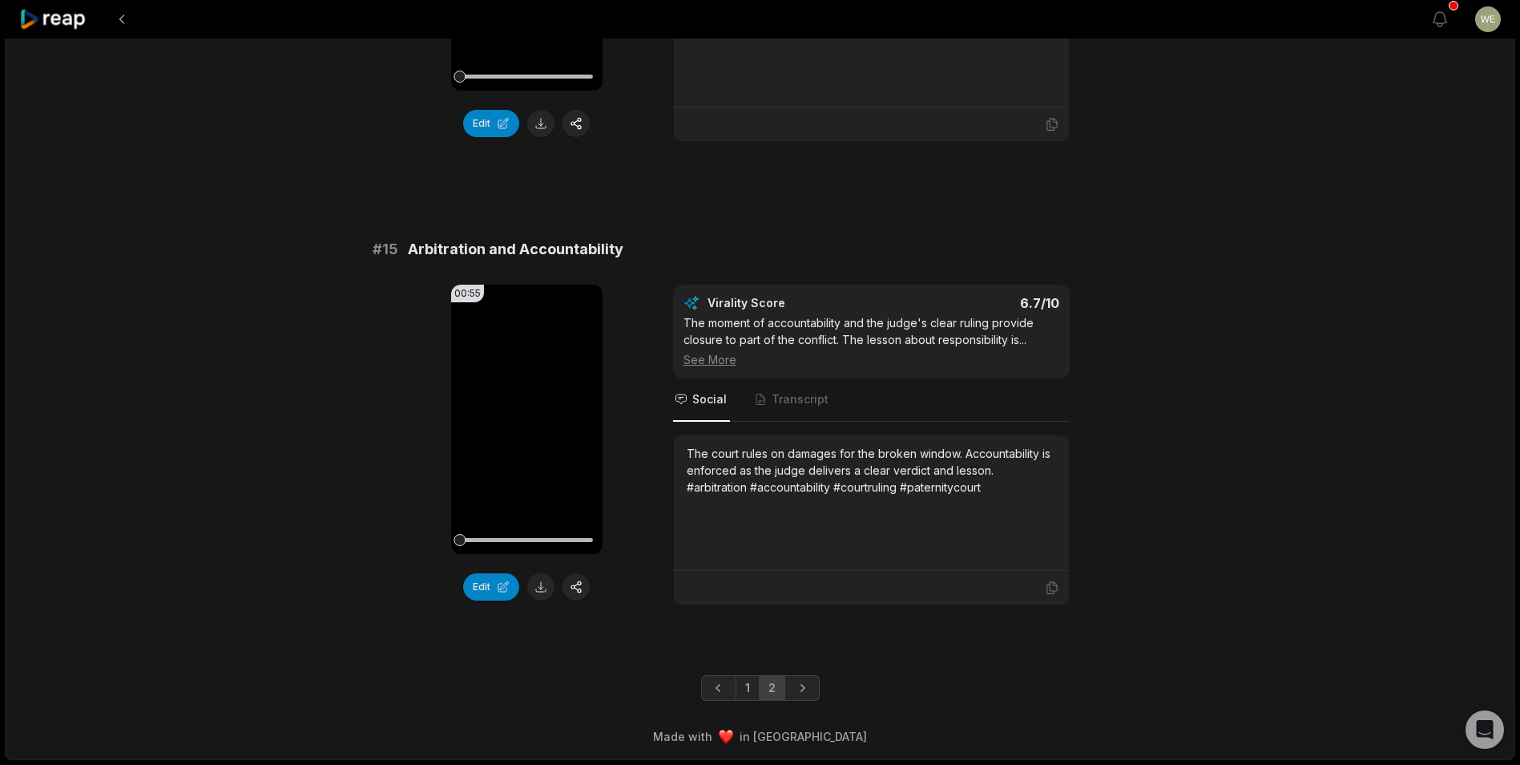
scroll to position [1830, 0]
click at [767, 688] on link "2" at bounding box center [772, 688] width 26 height 26
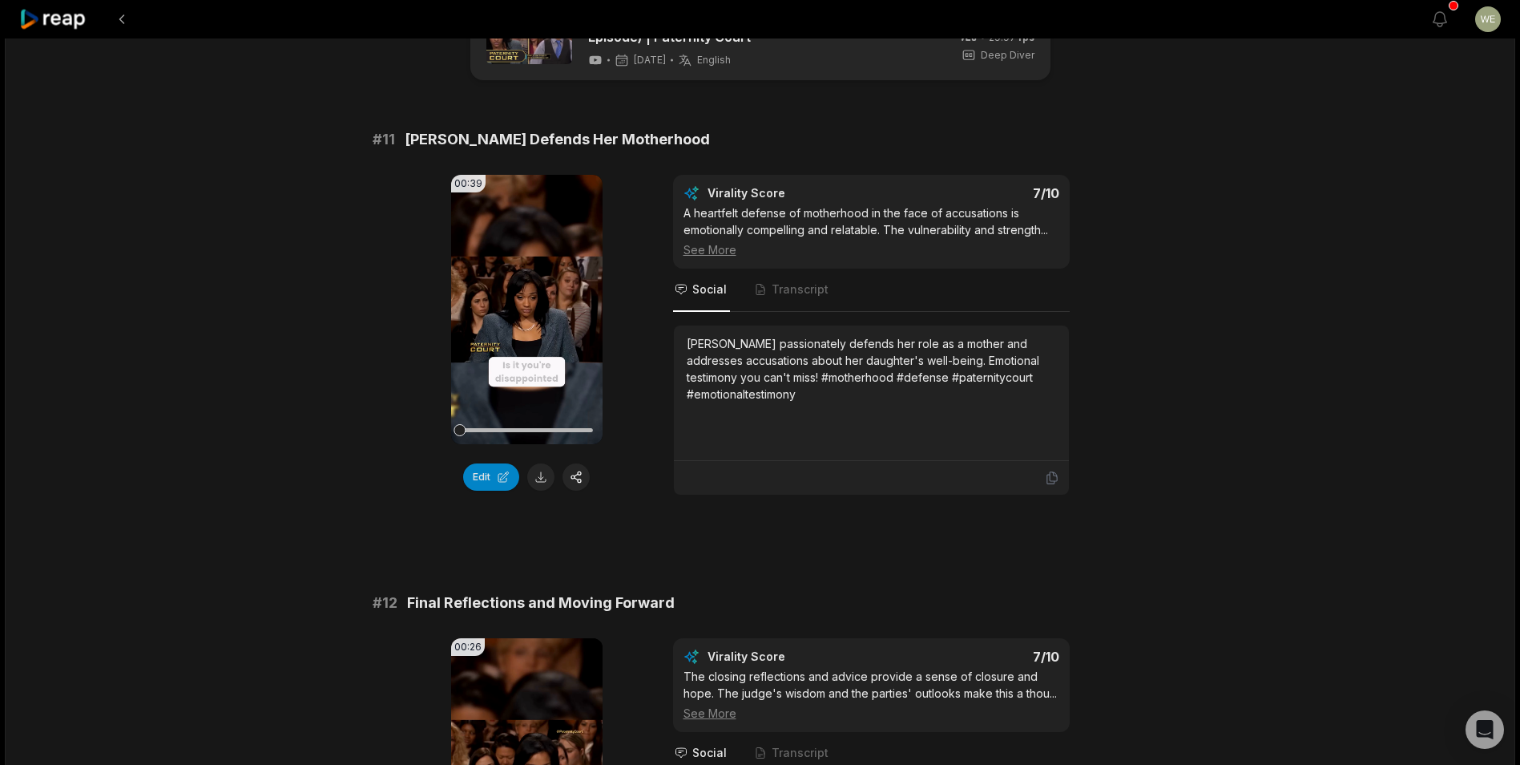
scroll to position [0, 0]
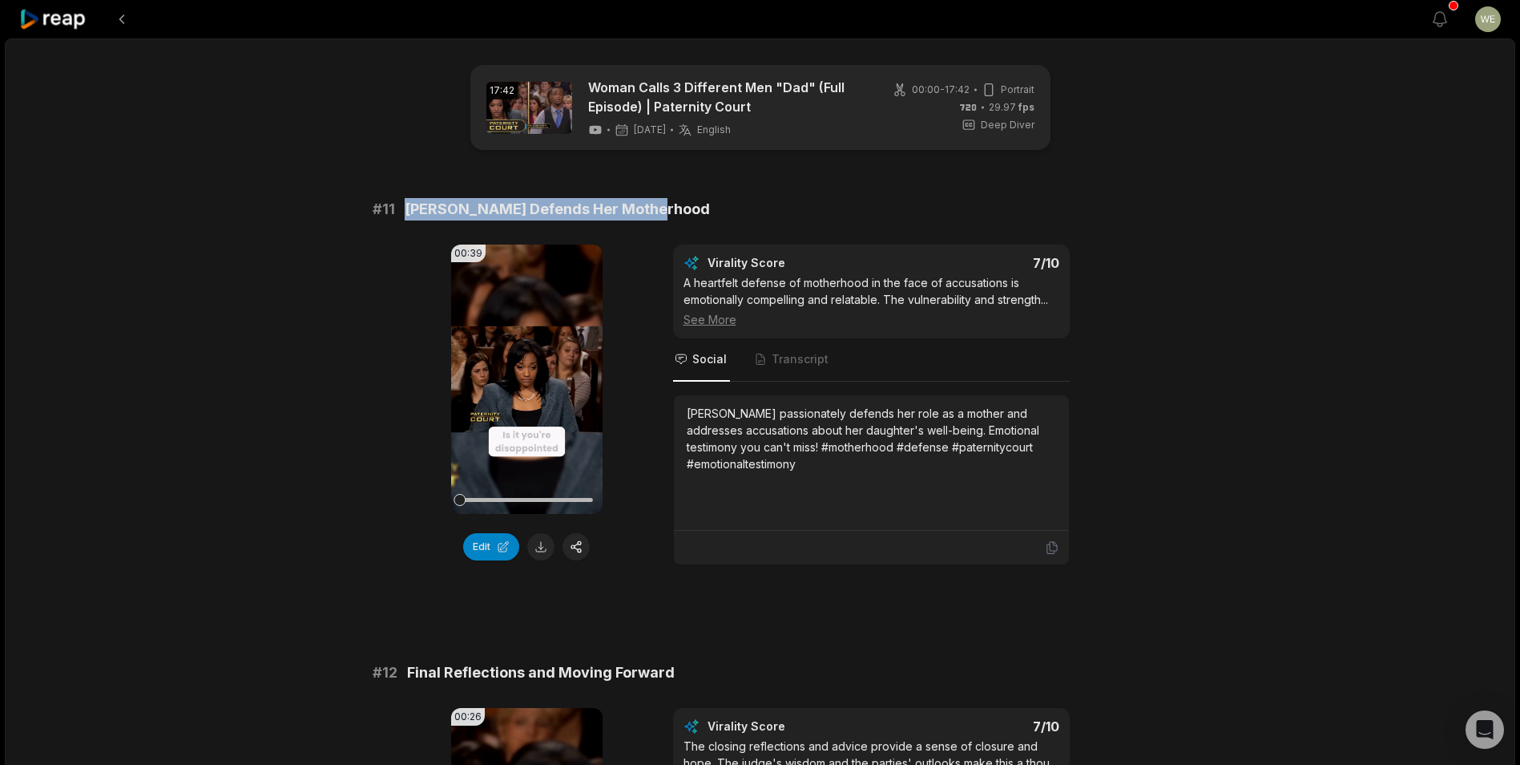
drag, startPoint x: 400, startPoint y: 209, endPoint x: 699, endPoint y: 201, distance: 299.1
click at [699, 201] on div "# 11 Matthews Defends Her Motherhood" at bounding box center [761, 209] width 776 height 22
drag, startPoint x: 699, startPoint y: 201, endPoint x: 579, endPoint y: 206, distance: 120.3
copy span "[PERSON_NAME] Defends Her Motherhood"
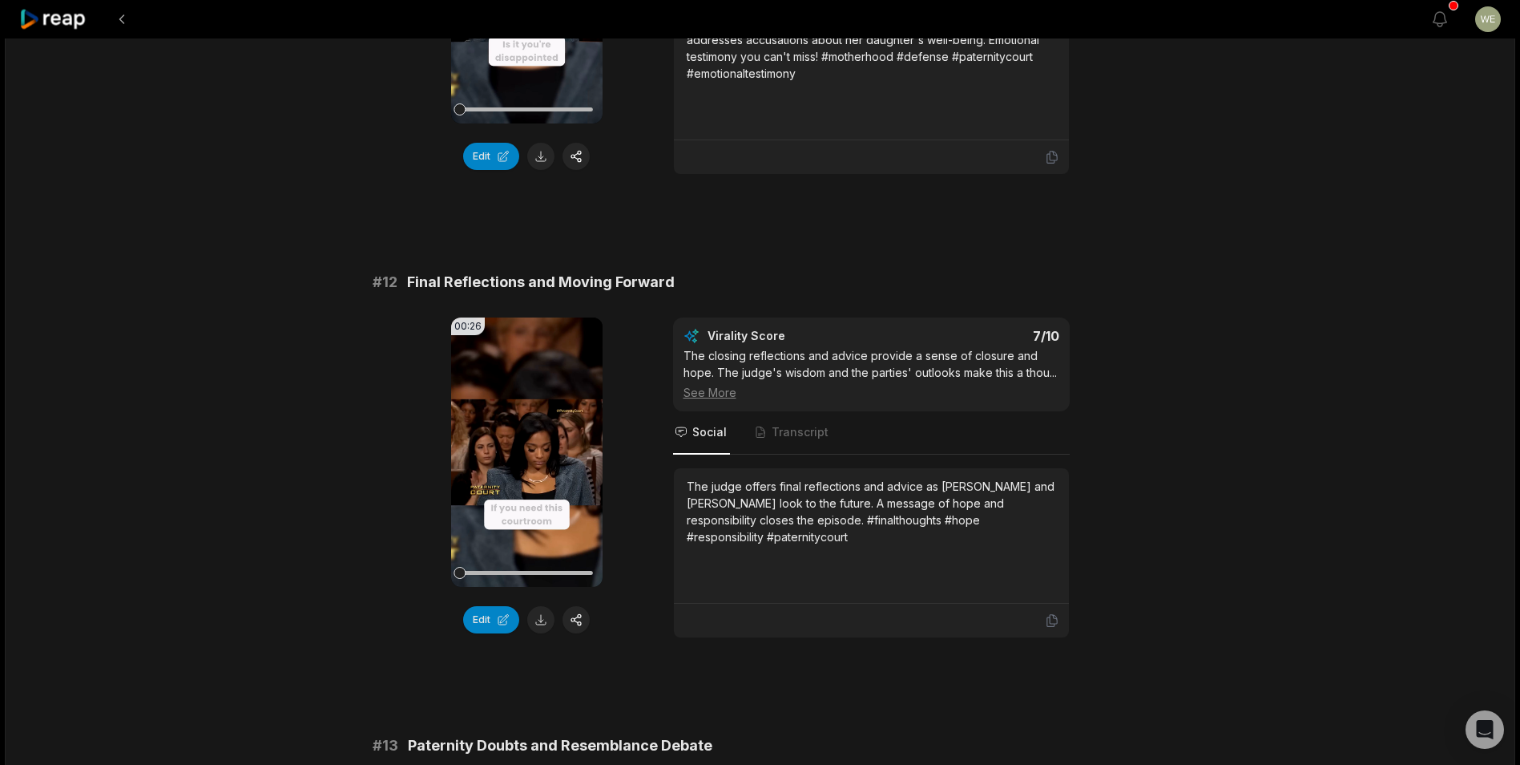
scroll to position [401, 0]
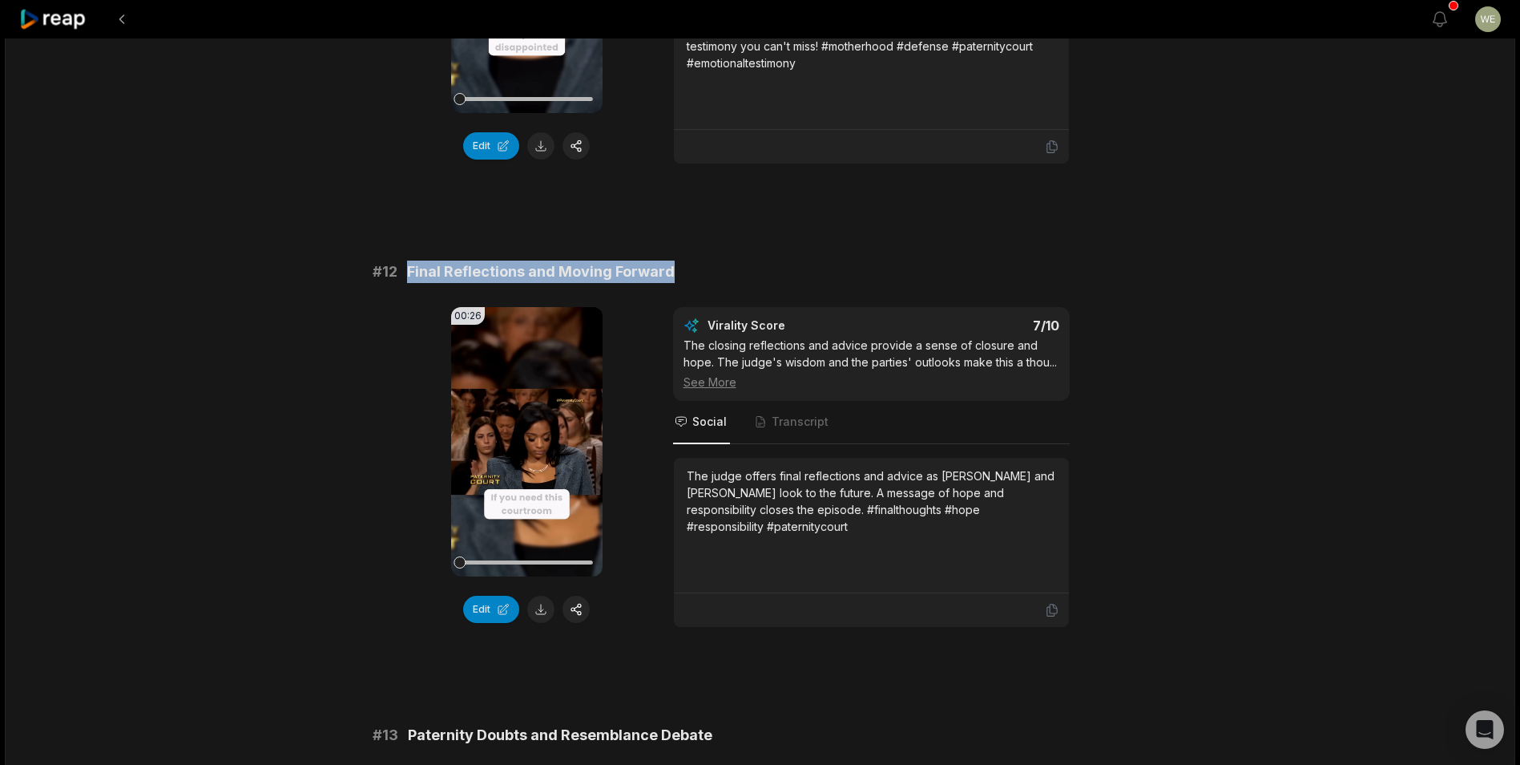
drag, startPoint x: 401, startPoint y: 274, endPoint x: 690, endPoint y: 256, distance: 289.9
drag, startPoint x: 690, startPoint y: 256, endPoint x: 585, endPoint y: 266, distance: 105.4
copy div "Final Reflections and Moving Forward"
drag, startPoint x: 342, startPoint y: 419, endPoint x: 31, endPoint y: 337, distance: 321.8
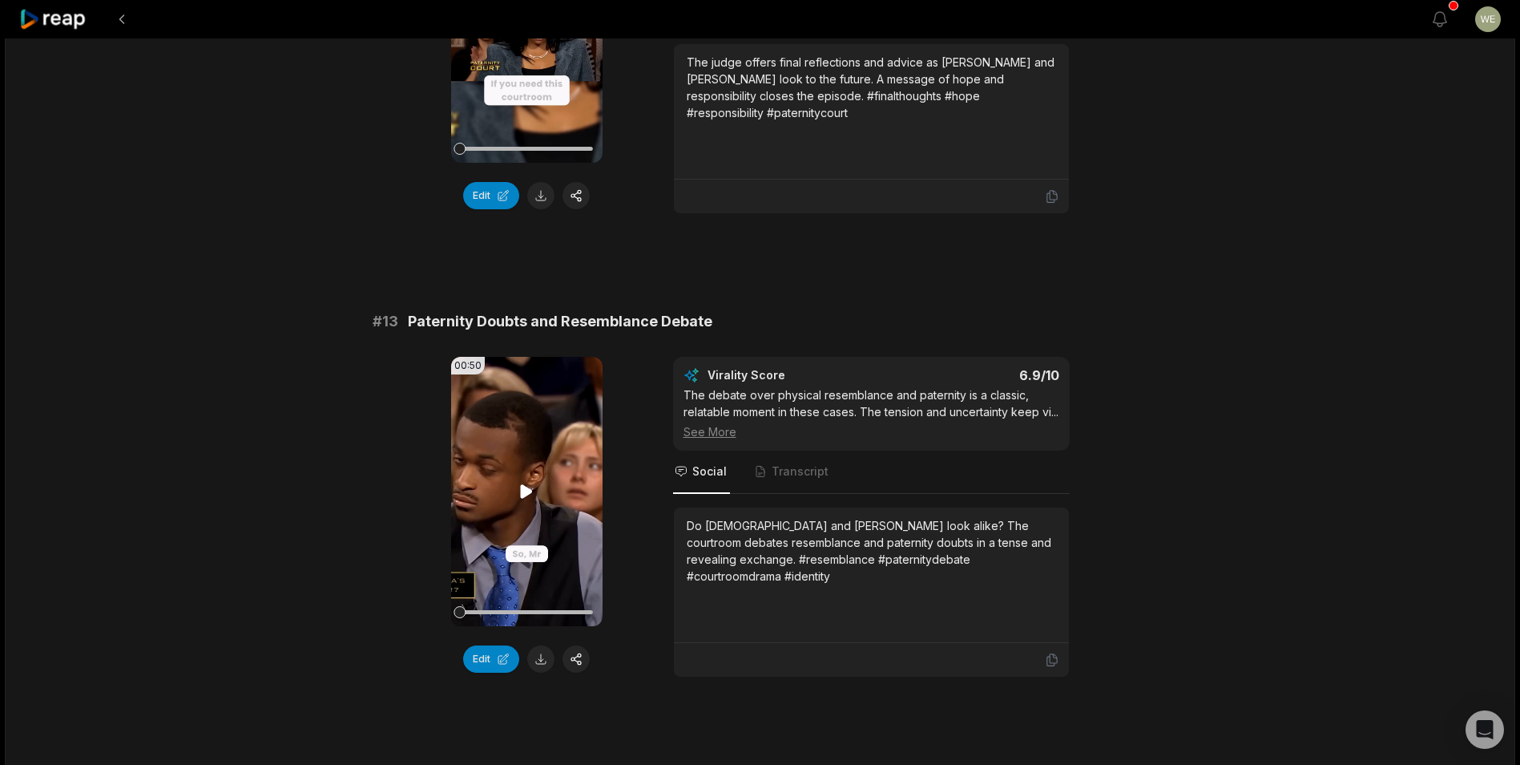
scroll to position [882, 0]
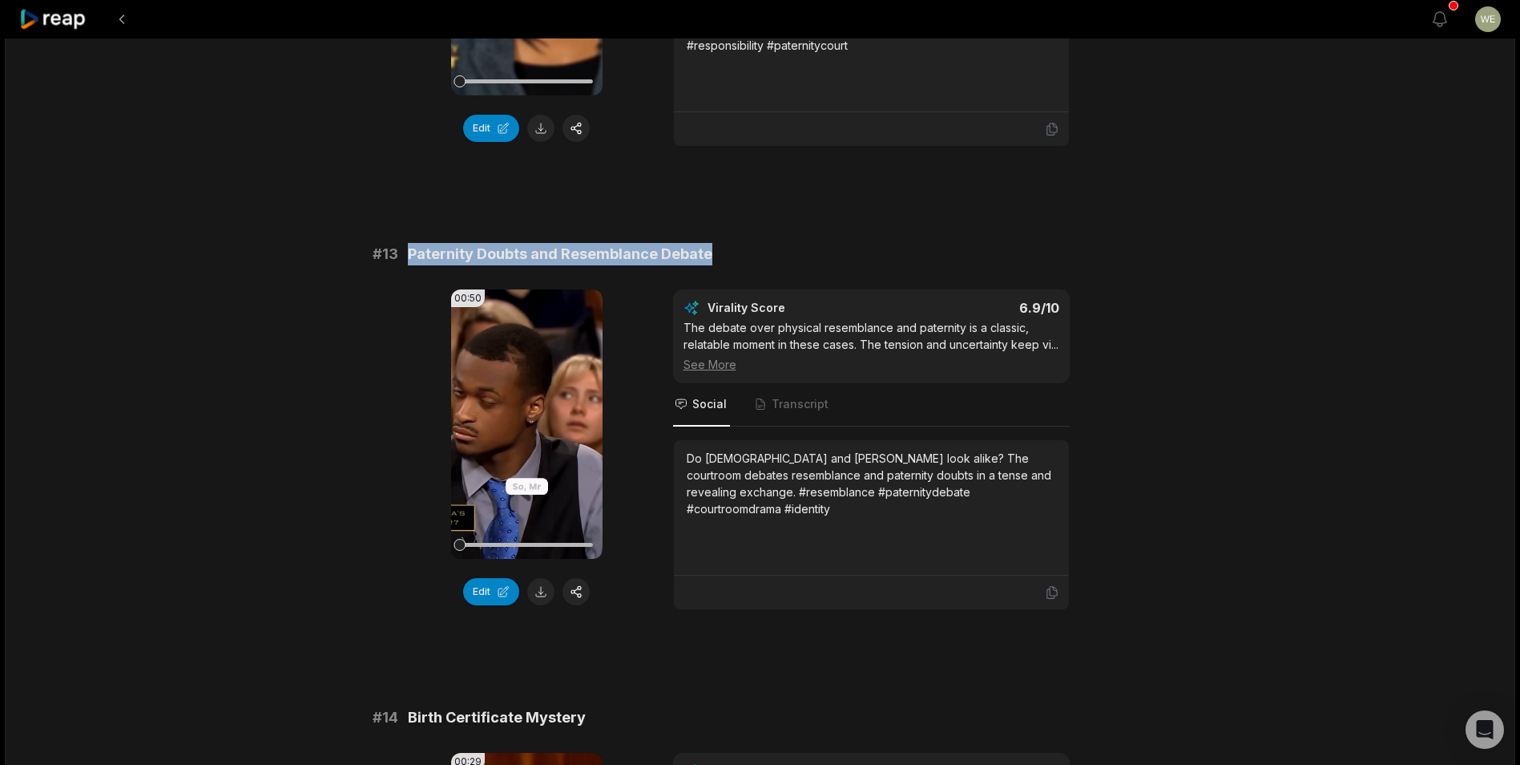
drag, startPoint x: 406, startPoint y: 249, endPoint x: 800, endPoint y: 252, distance: 394.4
click at [800, 252] on div "# 13 Paternity Doubts and Resemblance Debate" at bounding box center [761, 254] width 776 height 22
copy span "Paternity Doubts and Resemblance Debate"
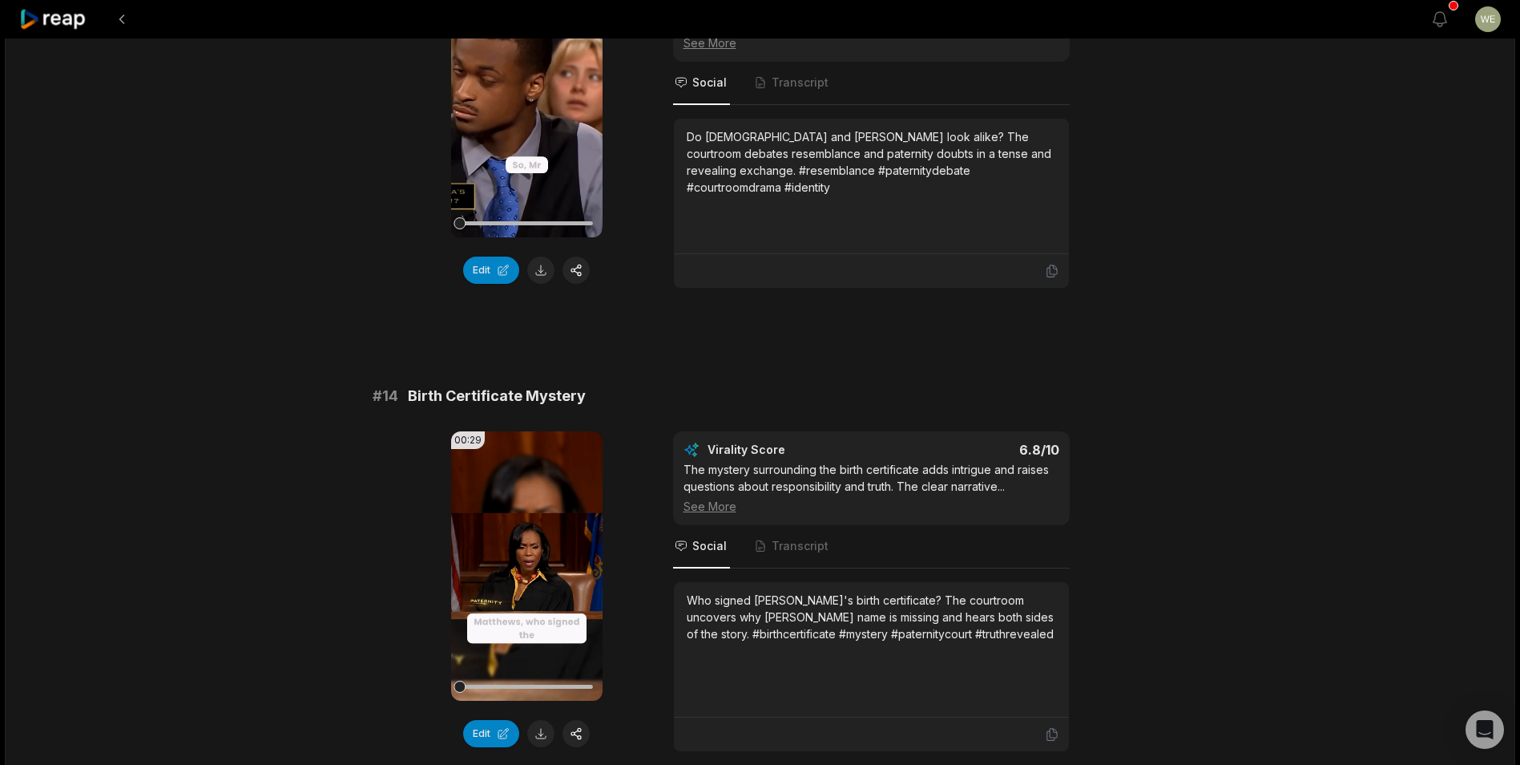
scroll to position [1363, 0]
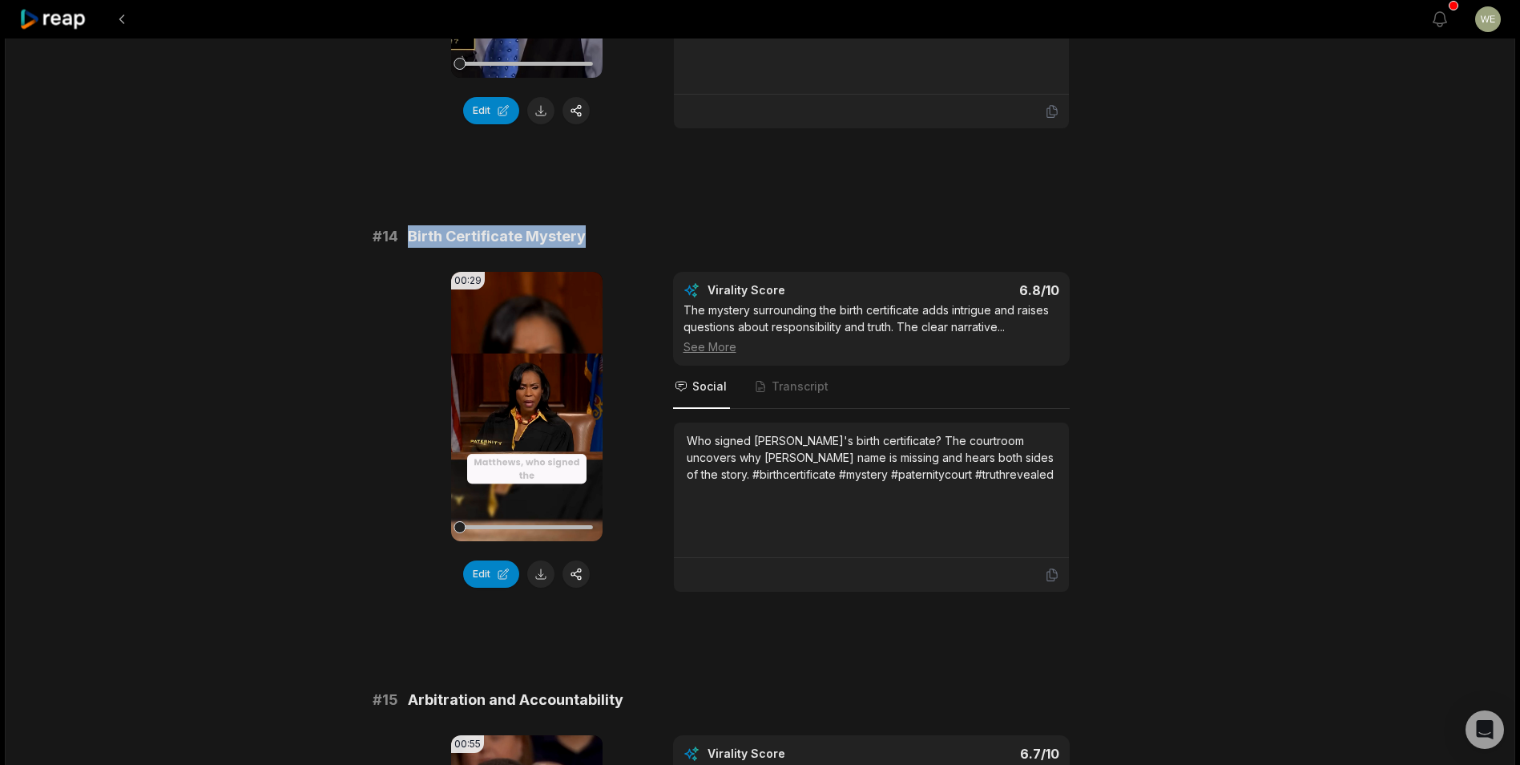
drag, startPoint x: 403, startPoint y: 251, endPoint x: 653, endPoint y: 250, distance: 250.1
click at [653, 248] on div "# 14 Birth Certificate Mystery" at bounding box center [761, 236] width 776 height 22
copy span "Birth Certificate Mystery"
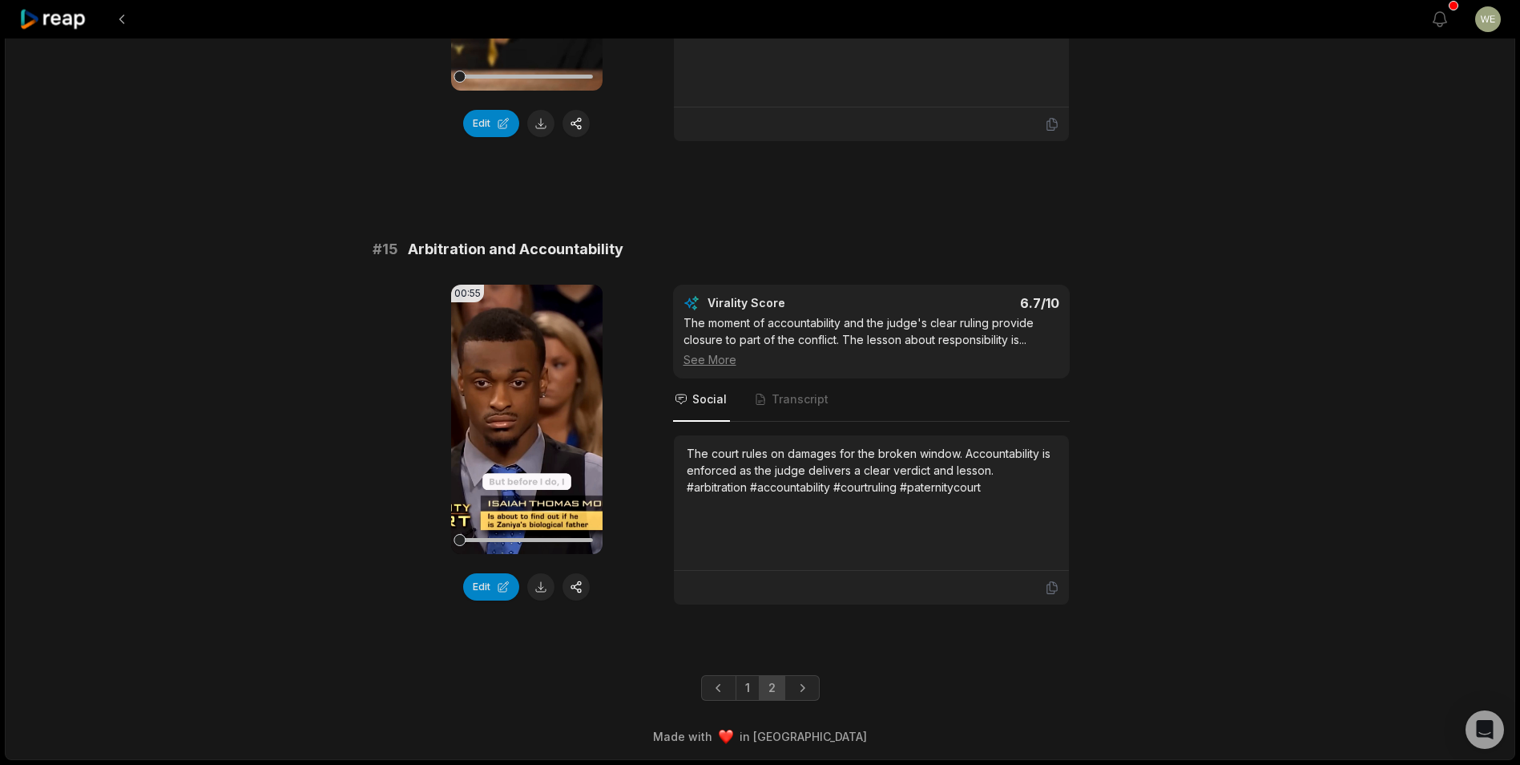
scroll to position [1830, 0]
drag, startPoint x: 408, startPoint y: 248, endPoint x: 637, endPoint y: 250, distance: 229.2
click at [637, 250] on div "# 15 Arbitration and Accountability" at bounding box center [761, 249] width 776 height 22
drag, startPoint x: 637, startPoint y: 250, endPoint x: 549, endPoint y: 240, distance: 88.7
copy span "Arbitration and Accountability"
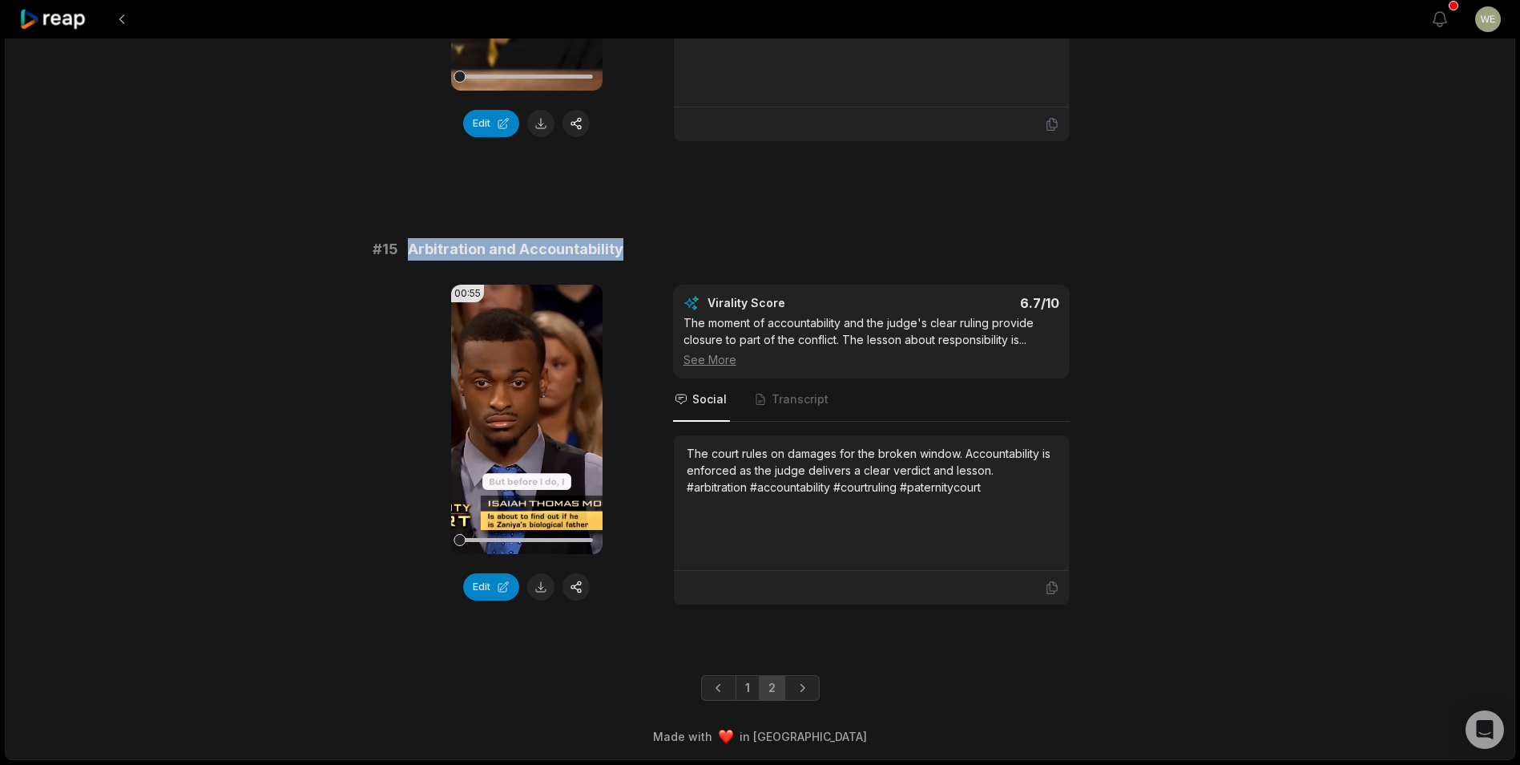
drag, startPoint x: 965, startPoint y: 176, endPoint x: 977, endPoint y: 151, distance: 28.3
drag, startPoint x: 747, startPoint y: 689, endPoint x: 767, endPoint y: 622, distance: 70.2
click at [747, 689] on link "1" at bounding box center [748, 688] width 24 height 26
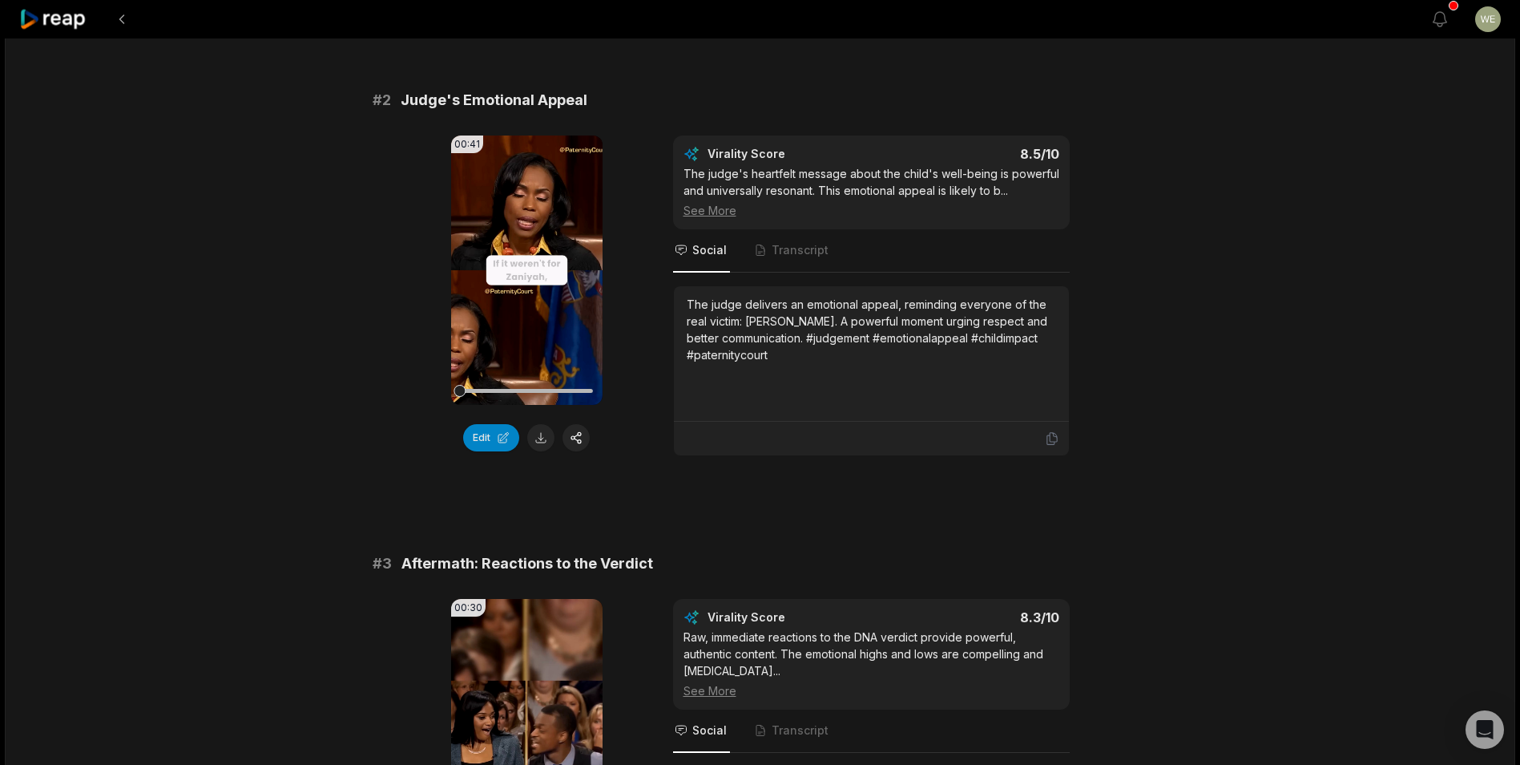
scroll to position [467, 0]
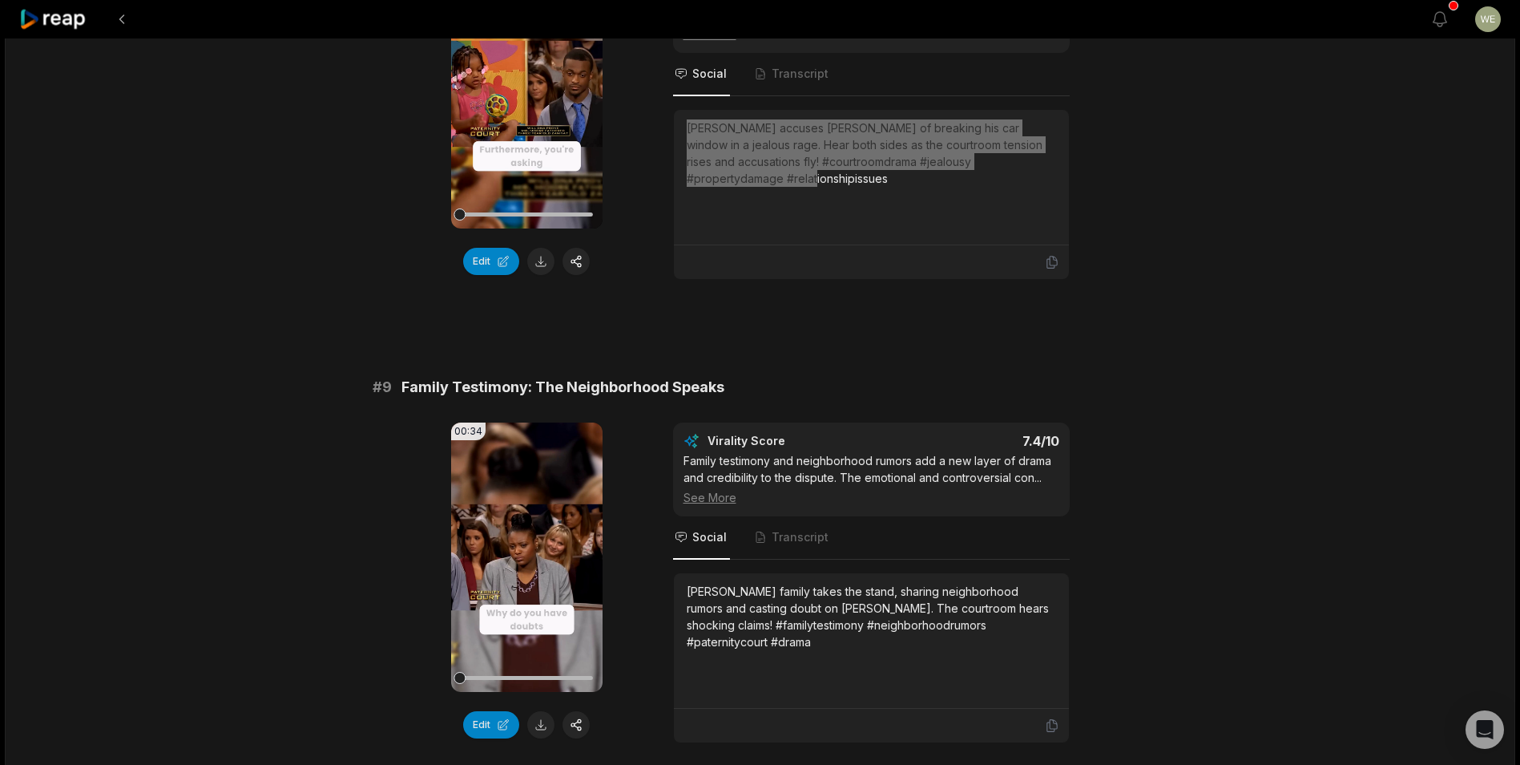
scroll to position [3687, 0]
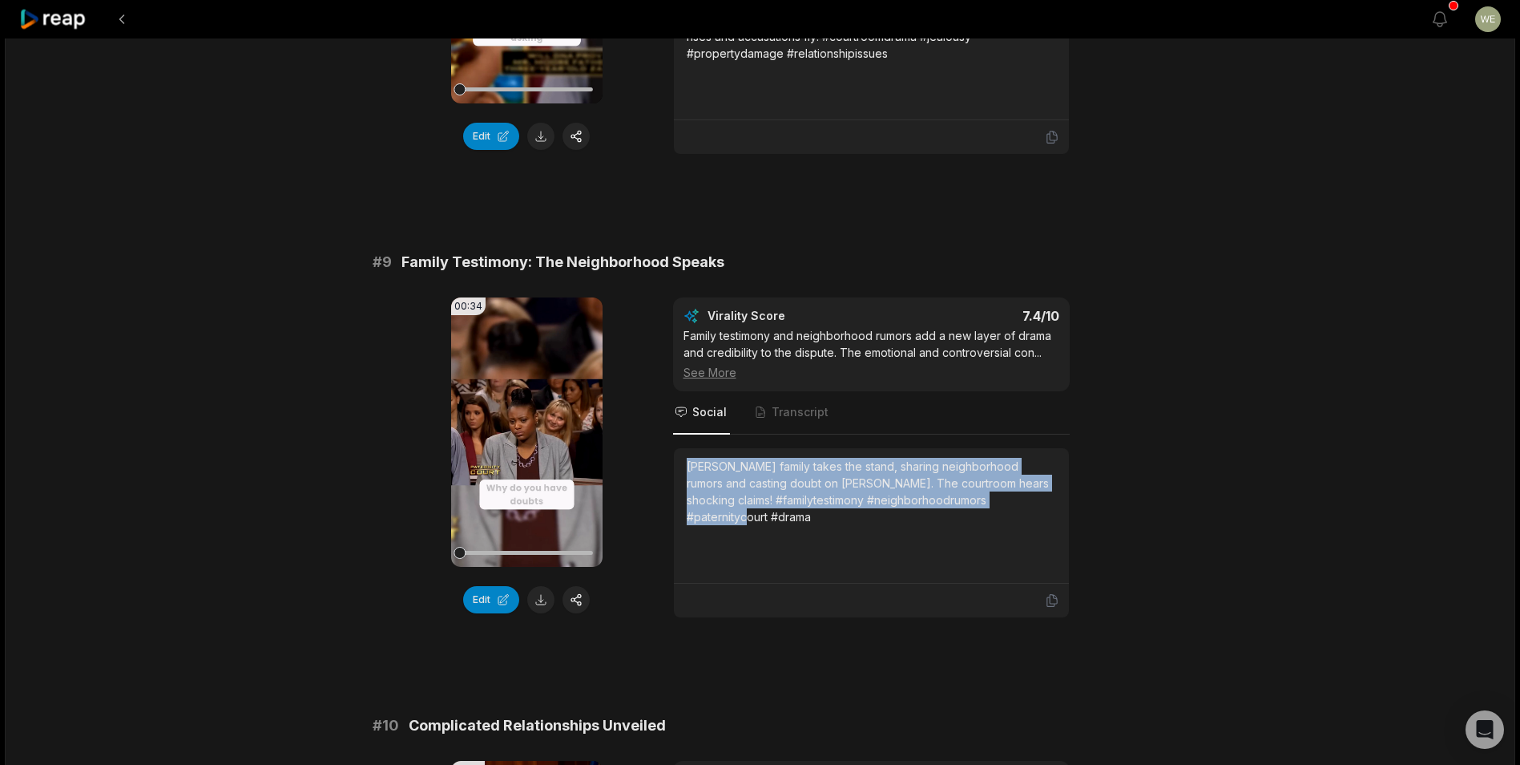
drag, startPoint x: 686, startPoint y: 461, endPoint x: 1034, endPoint y: 511, distance: 351.4
click at [1034, 511] on div "Moore's family takes the stand, sharing neighborhood rumors and casting doubt o…" at bounding box center [872, 515] width 370 height 115
drag, startPoint x: 1034, startPoint y: 511, endPoint x: 931, endPoint y: 479, distance: 107.5
copy div "Moore's family takes the stand, sharing neighborhood rumors and casting doubt o…"
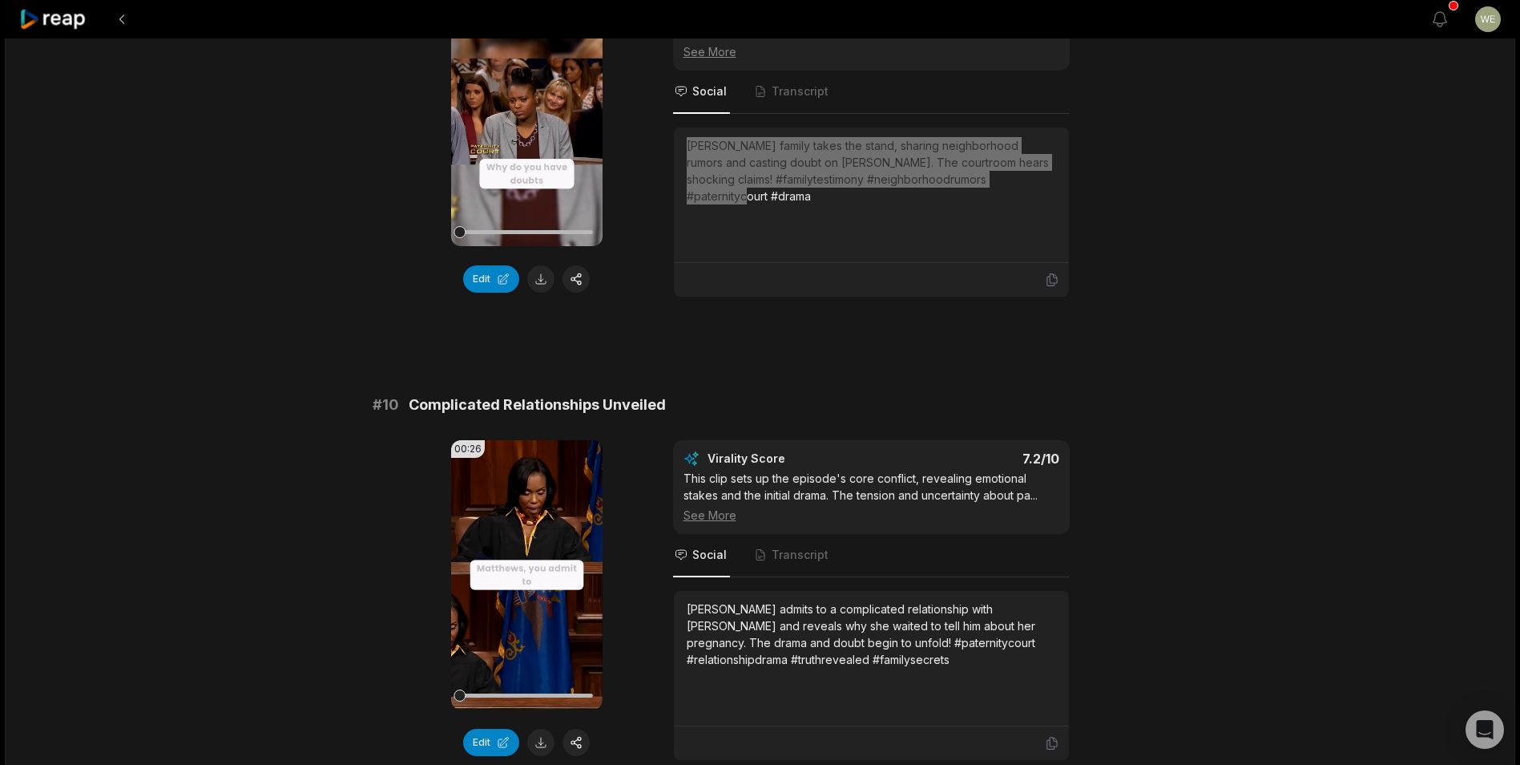
scroll to position [4163, 0]
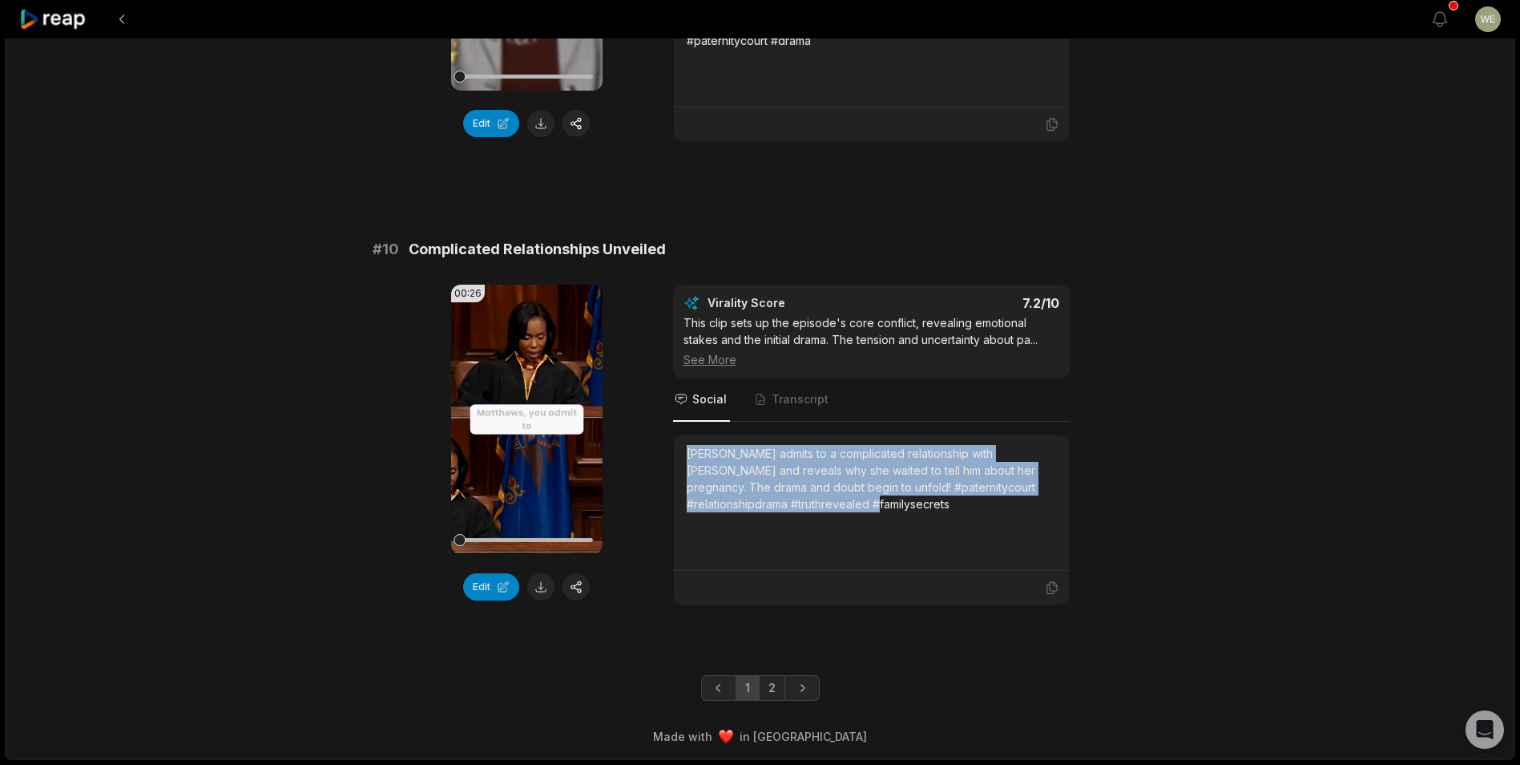
drag, startPoint x: 681, startPoint y: 452, endPoint x: 877, endPoint y: 507, distance: 203.2
click at [877, 507] on div "Matthews admits to a complicated relationship with Moore and reveals why she wa…" at bounding box center [871, 502] width 395 height 135
copy div "Matthews admits to a complicated relationship with Moore and reveals why she wa…"
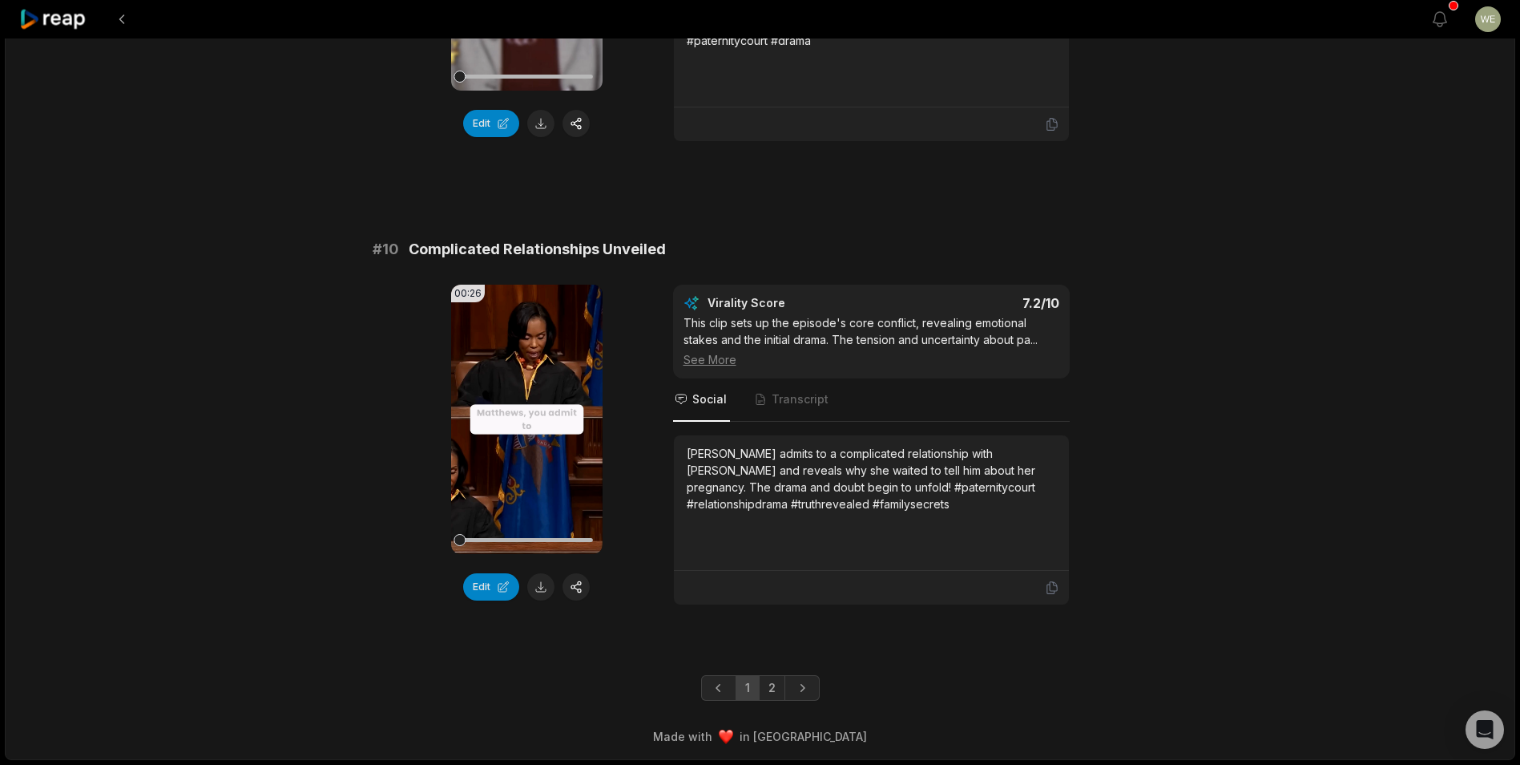
click at [775, 684] on link "2" at bounding box center [772, 688] width 26 height 26
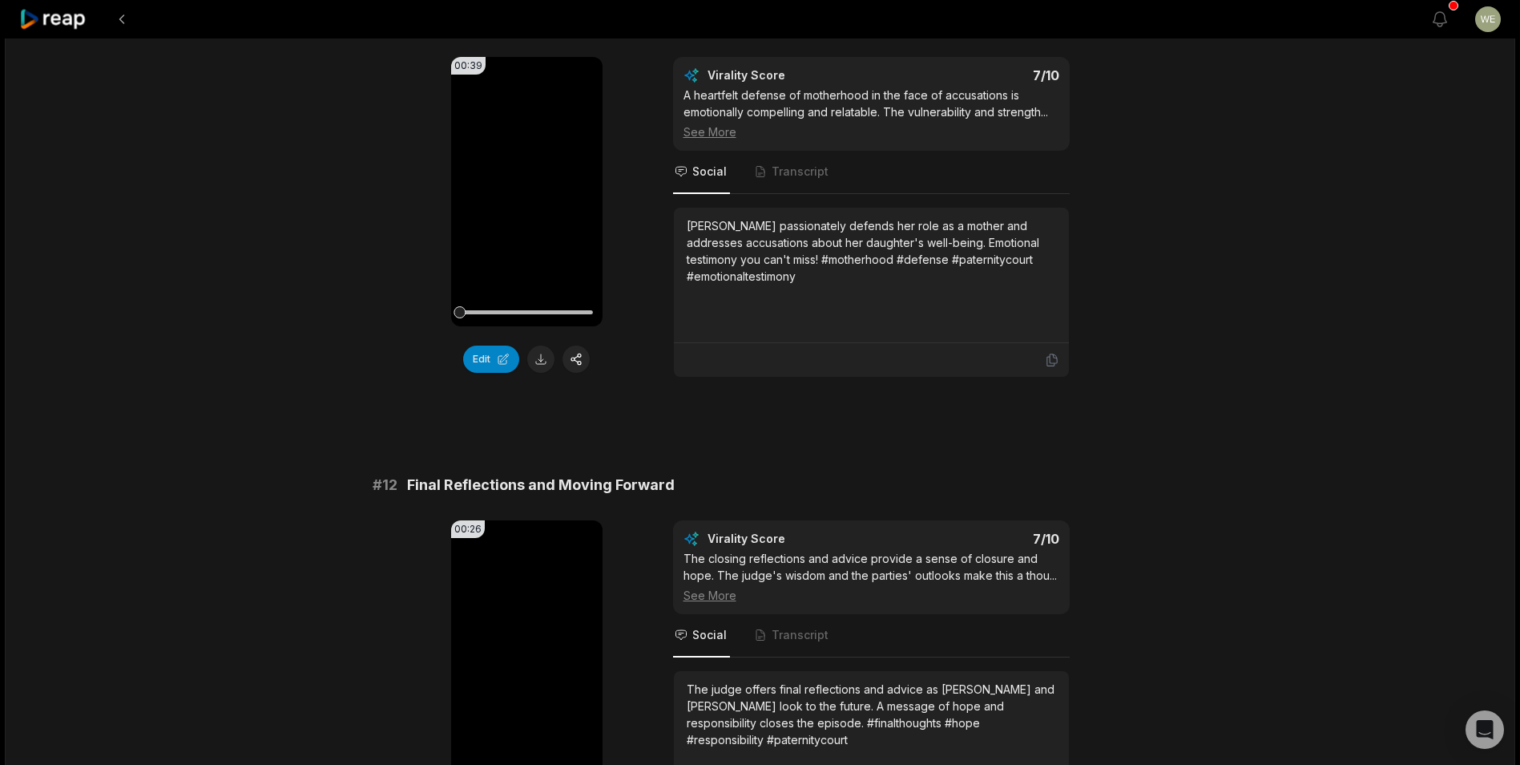
scroll to position [0, 0]
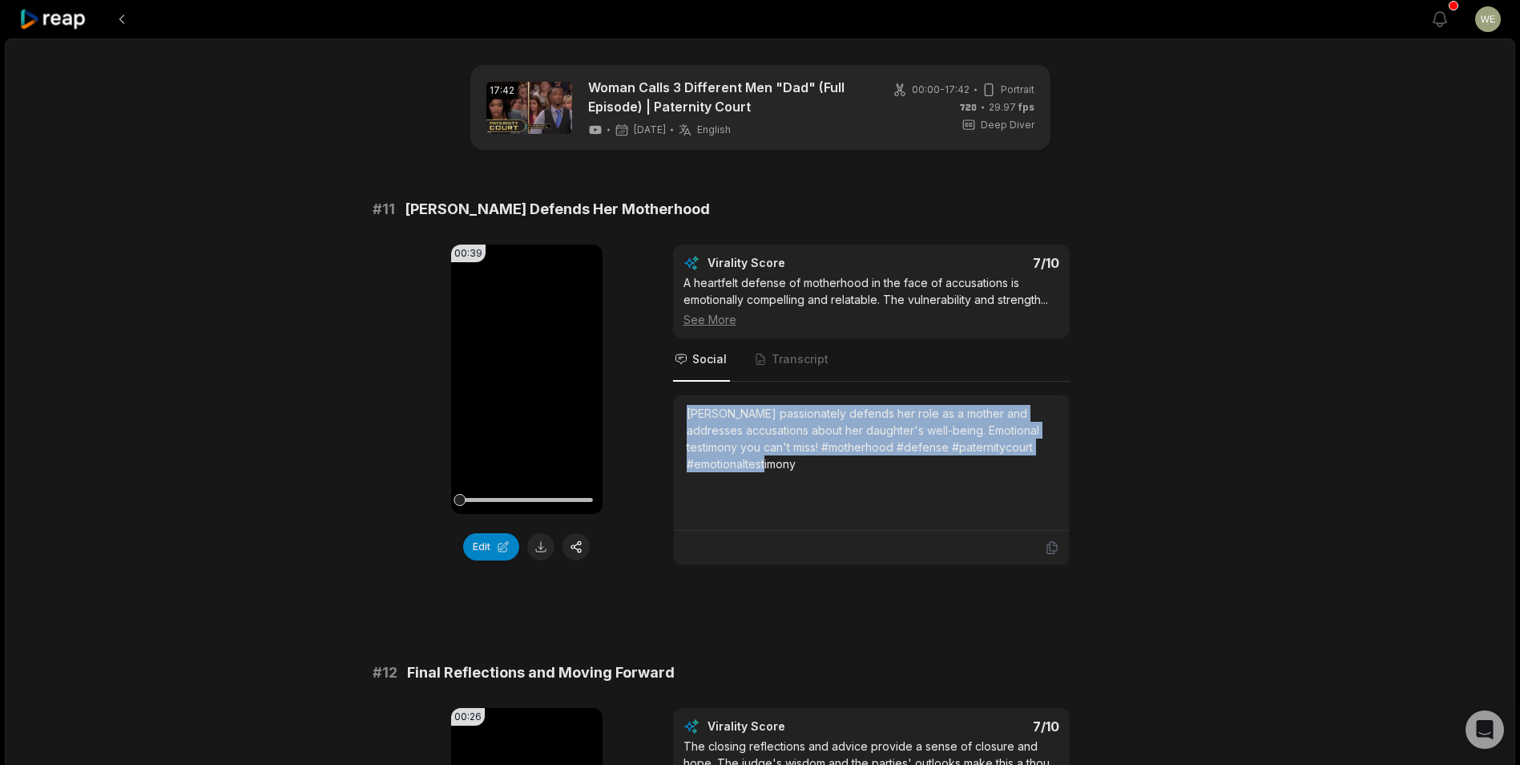
drag, startPoint x: 685, startPoint y: 413, endPoint x: 849, endPoint y: 470, distance: 173.4
click at [849, 470] on div "[PERSON_NAME] passionately defends her role as a mother and addresses accusatio…" at bounding box center [871, 462] width 395 height 135
drag, startPoint x: 849, startPoint y: 470, endPoint x: 721, endPoint y: 447, distance: 129.5
copy div "[PERSON_NAME] passionately defends her role as a mother and addresses accusatio…"
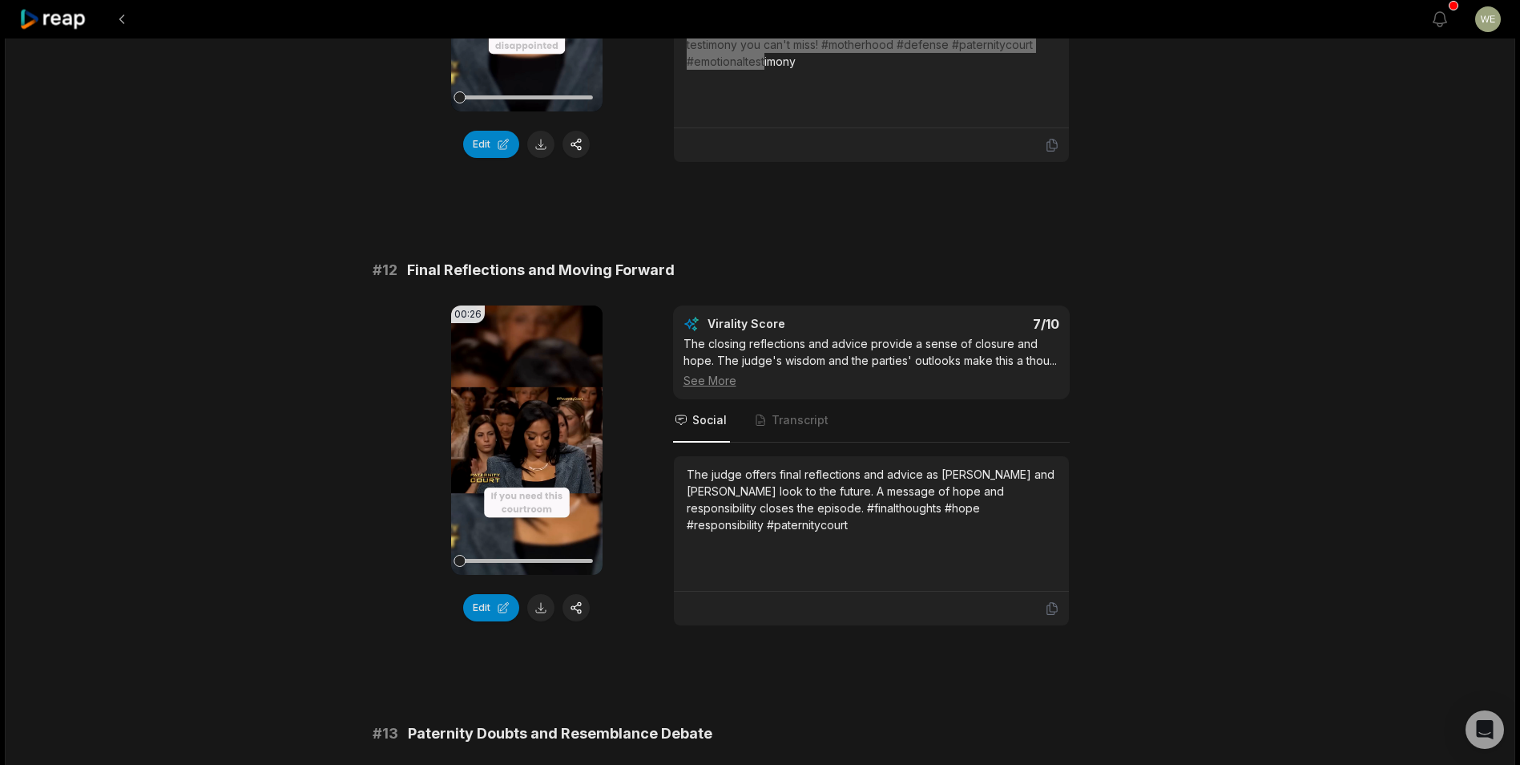
scroll to position [481, 0]
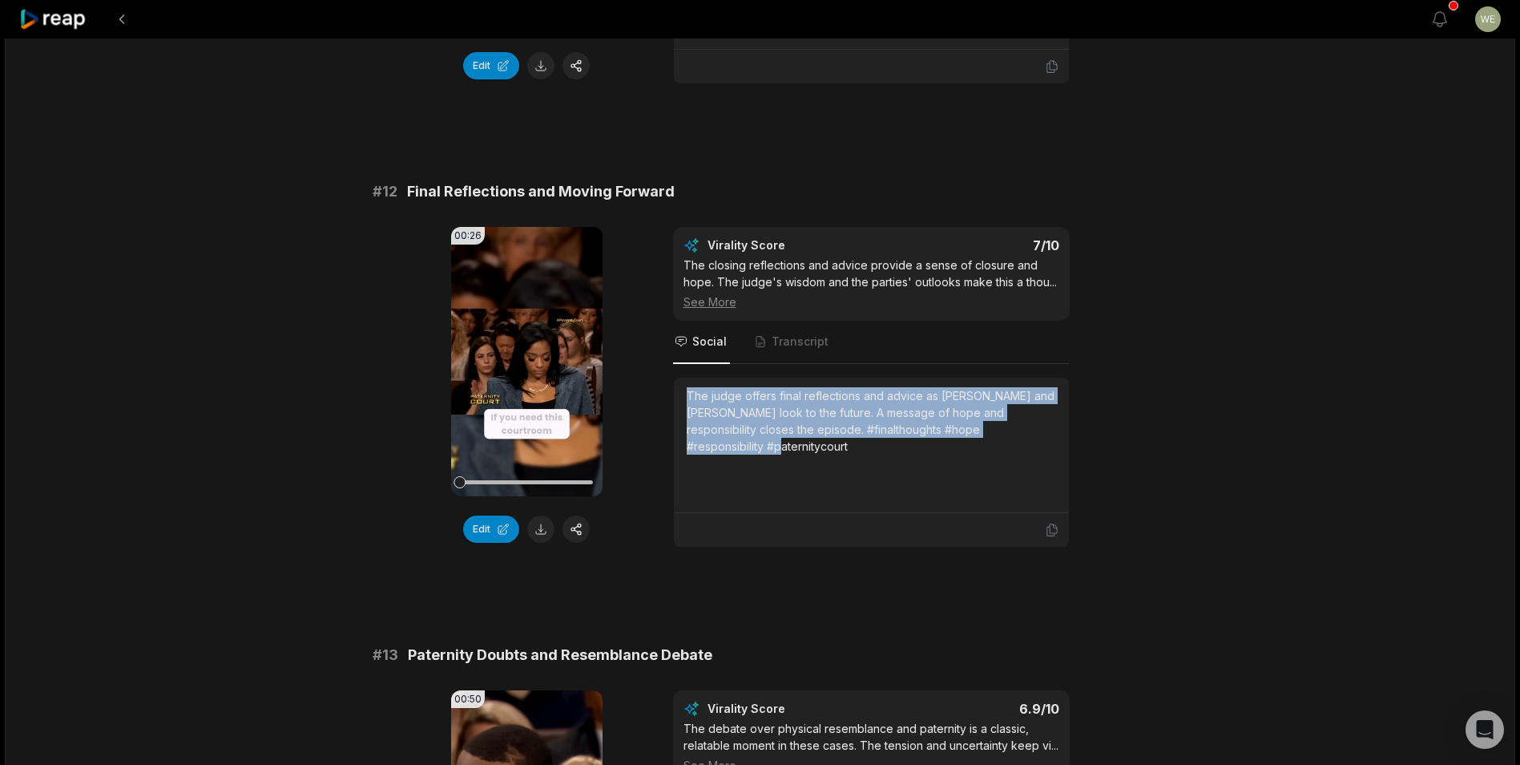
drag, startPoint x: 683, startPoint y: 396, endPoint x: 1020, endPoint y: 441, distance: 340.4
click at [1020, 441] on div "The judge offers final reflections and advice as [PERSON_NAME] and [PERSON_NAME…" at bounding box center [871, 445] width 395 height 135
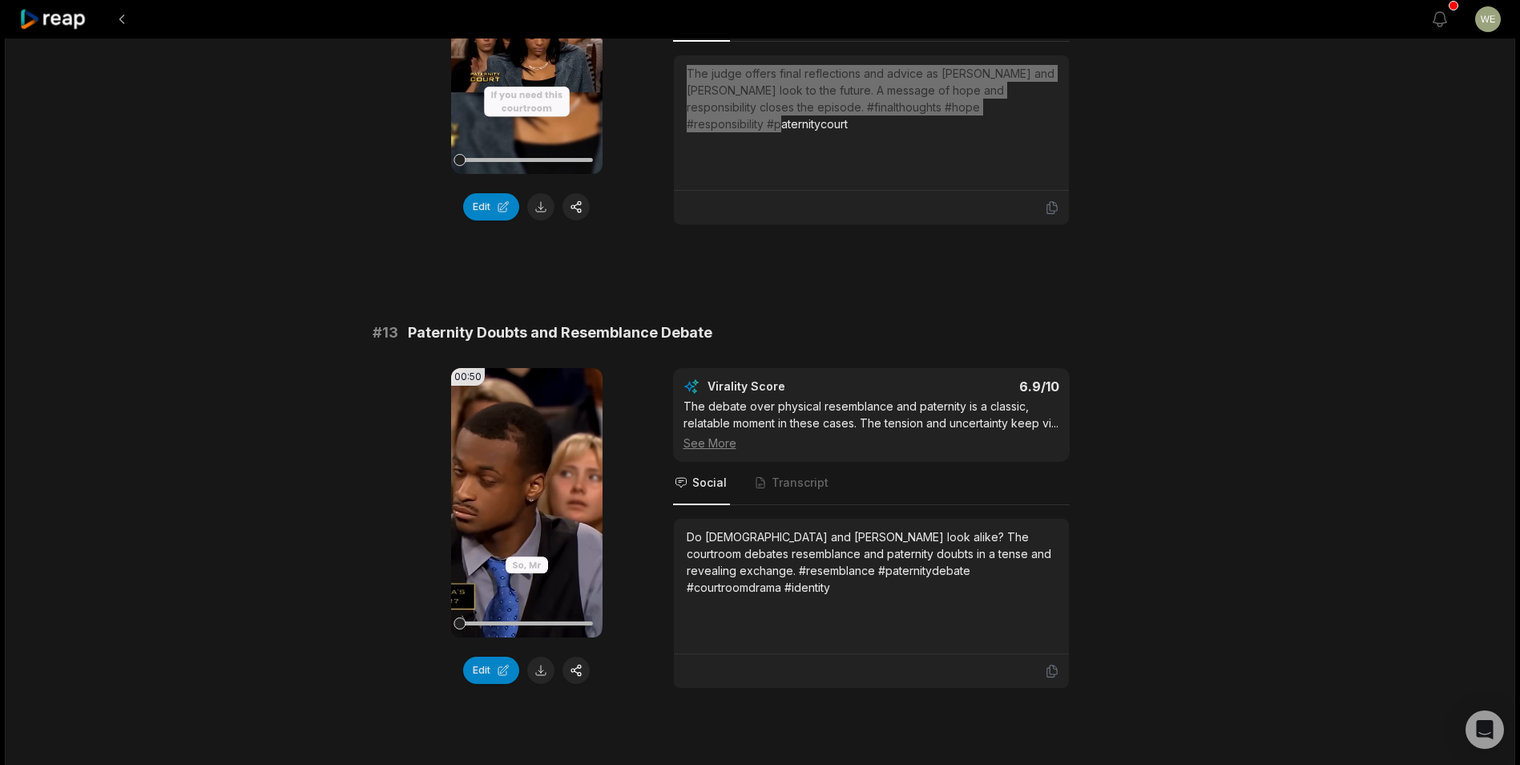
scroll to position [882, 0]
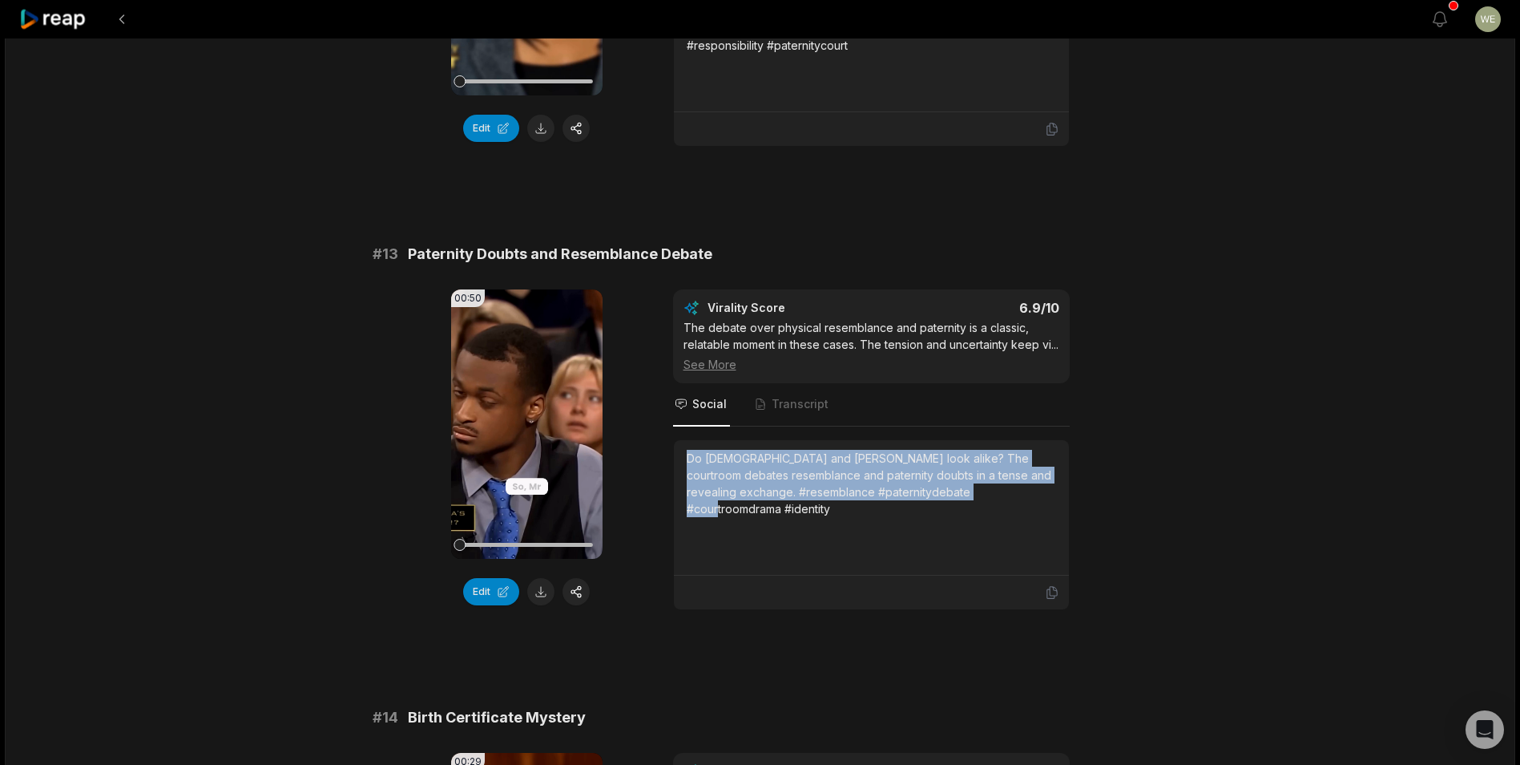
drag, startPoint x: 685, startPoint y: 468, endPoint x: 1083, endPoint y: 515, distance: 400.4
click at [1083, 515] on div "00:50 Your browser does not support mp4 format. Edit Virality Score 6.9 /10 The…" at bounding box center [761, 449] width 776 height 321
copy div "Do [DEMOGRAPHIC_DATA] and [PERSON_NAME] look alike? The courtroom debates resem…"
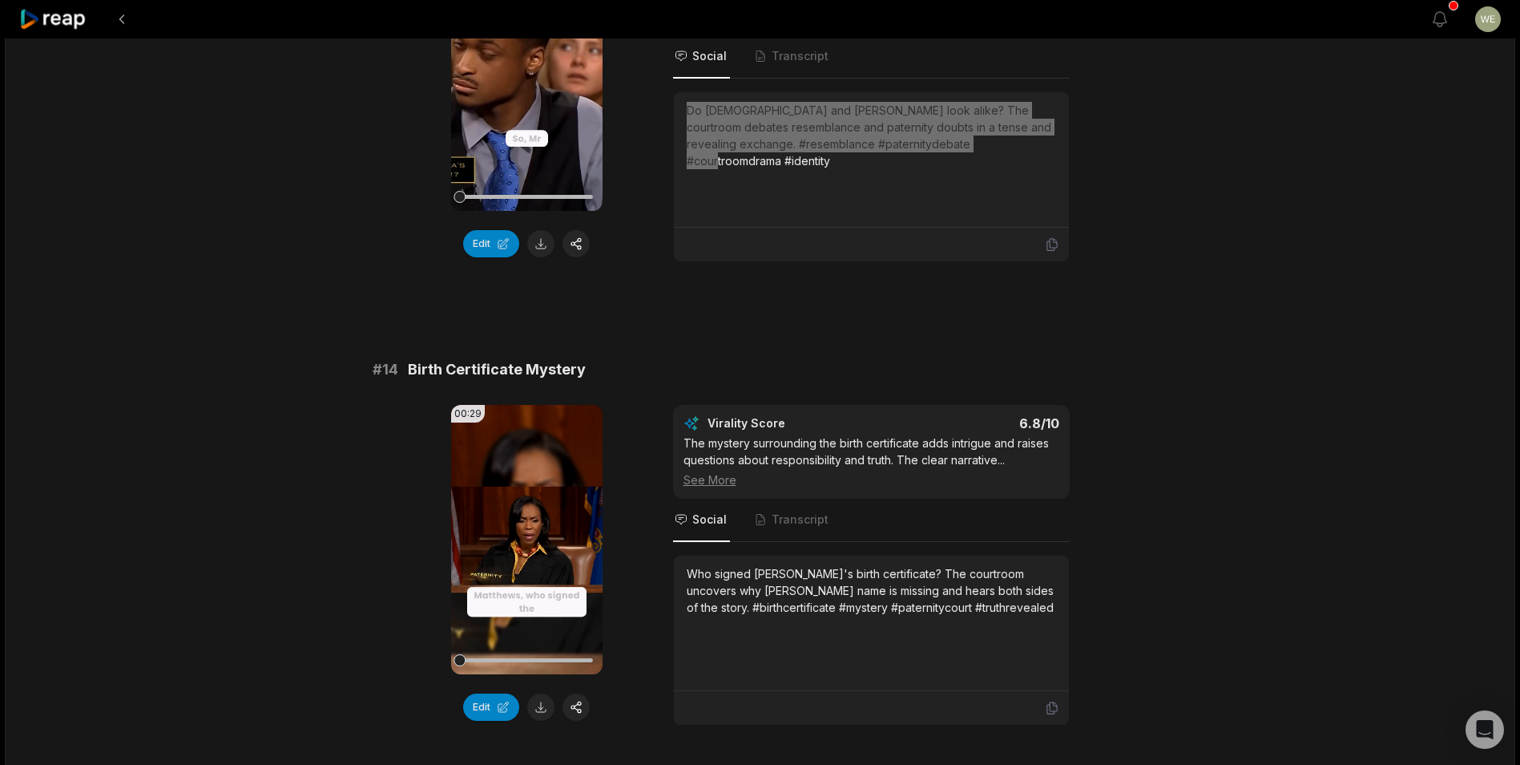
scroll to position [1443, 0]
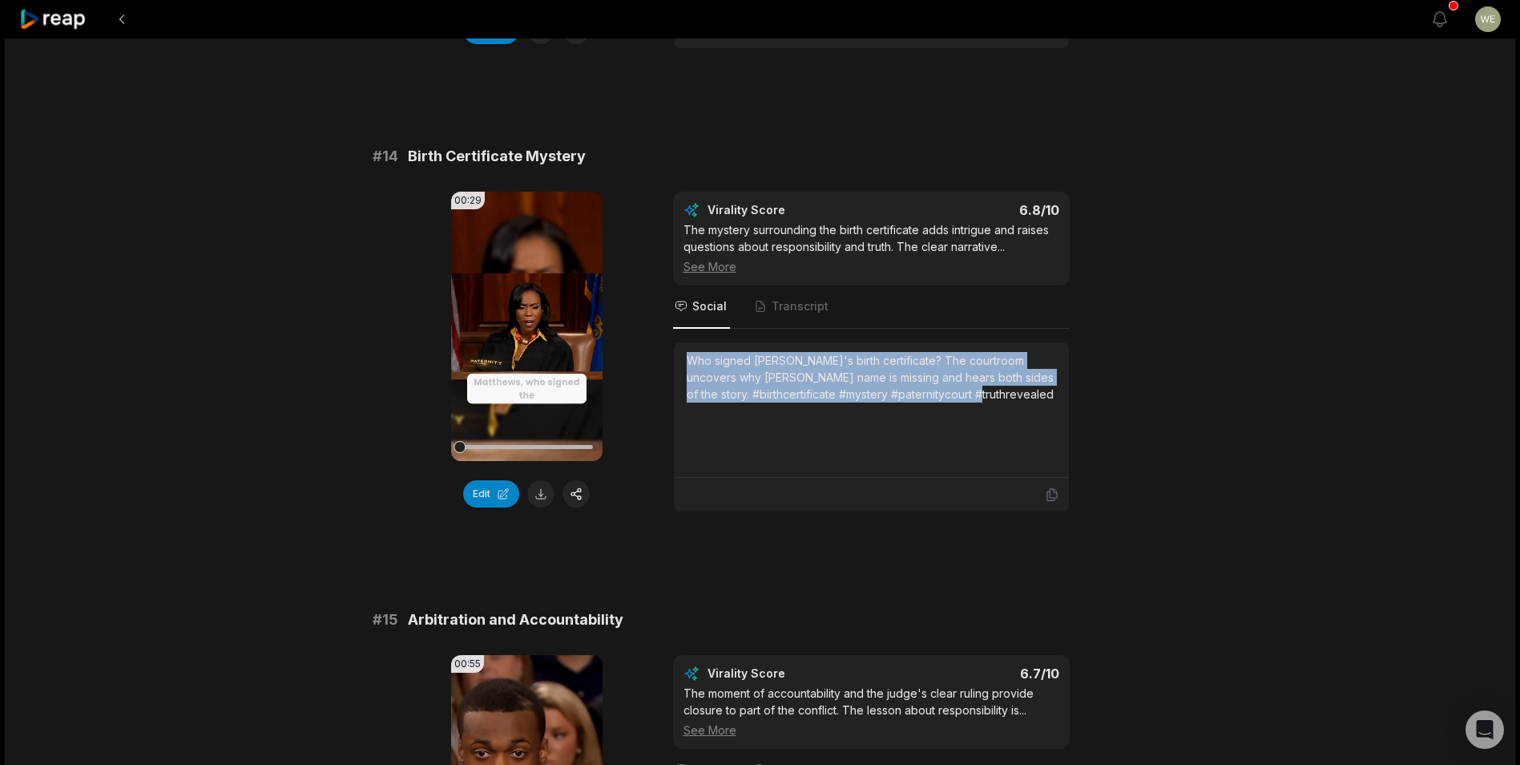
drag, startPoint x: 681, startPoint y: 374, endPoint x: 1016, endPoint y: 422, distance: 338.6
click at [1016, 422] on div "Who signed [PERSON_NAME]'s birth certificate? The courtroom uncovers why [PERSO…" at bounding box center [871, 409] width 395 height 135
copy div "Who signed [PERSON_NAME]'s birth certificate? The courtroom uncovers why [PERSO…"
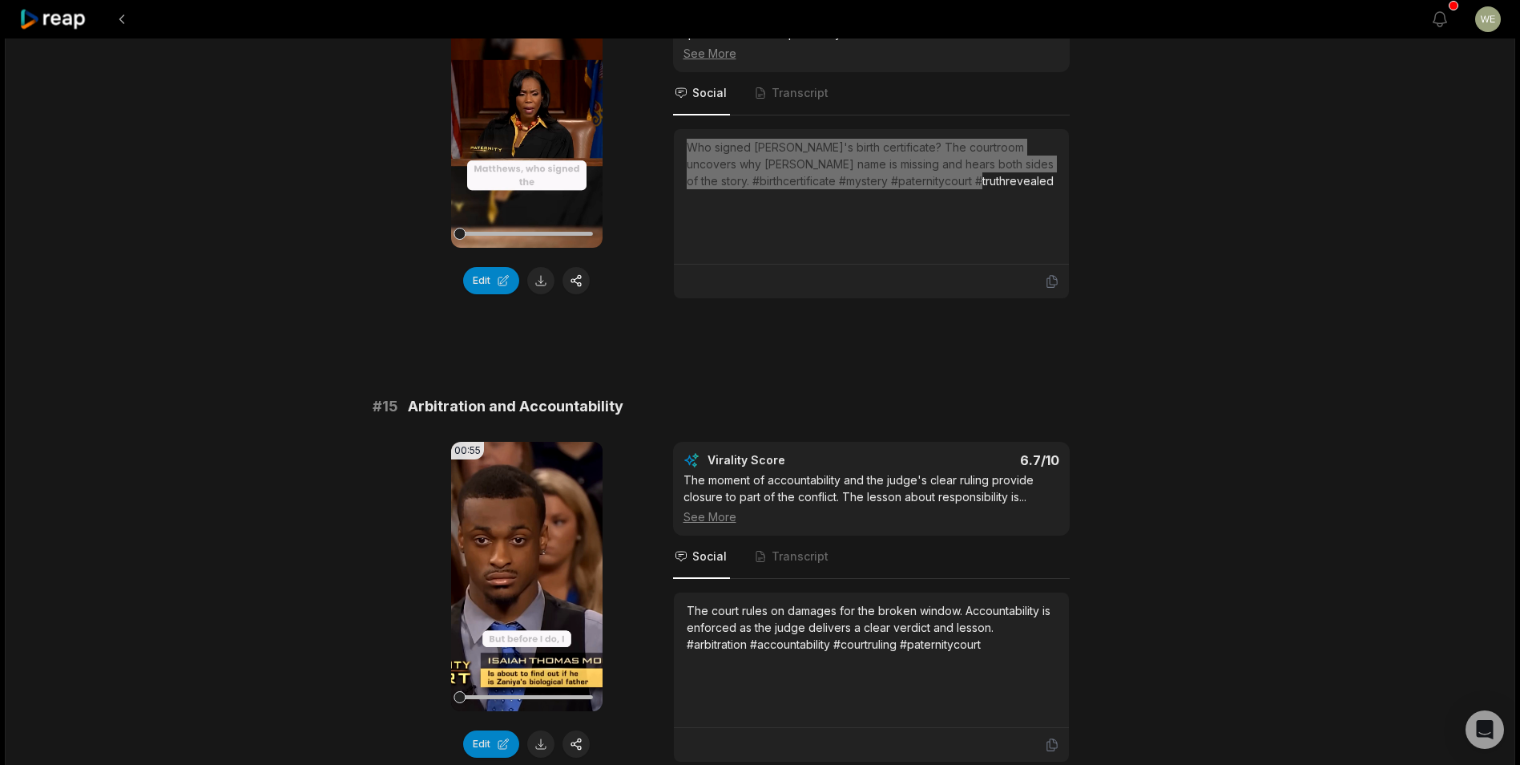
scroll to position [1763, 0]
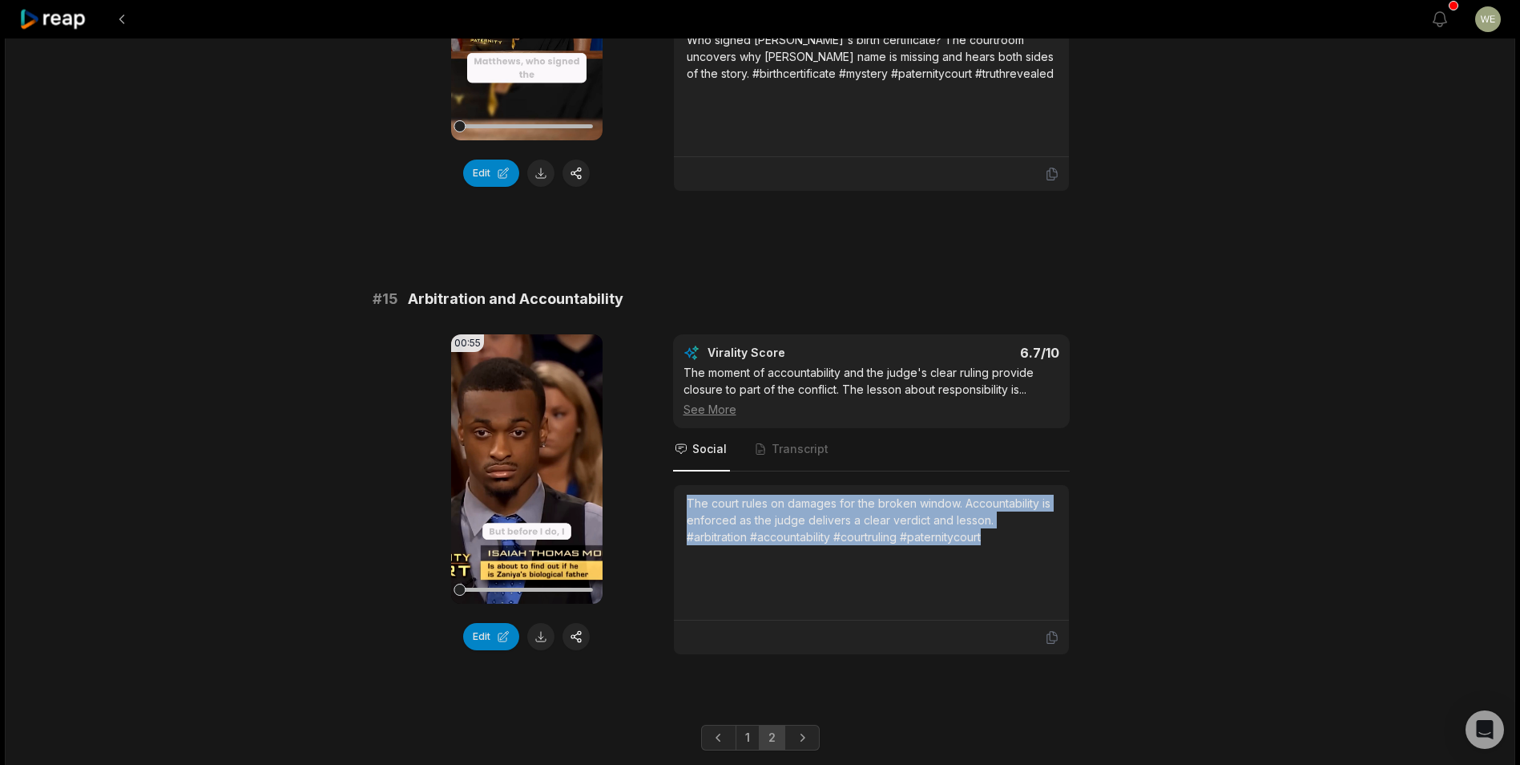
drag, startPoint x: 683, startPoint y: 515, endPoint x: 987, endPoint y: 560, distance: 307.9
click at [987, 560] on div "The court rules on damages for the broken window. Accountability is enforced as…" at bounding box center [871, 552] width 395 height 135
copy div "The court rules on damages for the broken window. Accountability is enforced as…"
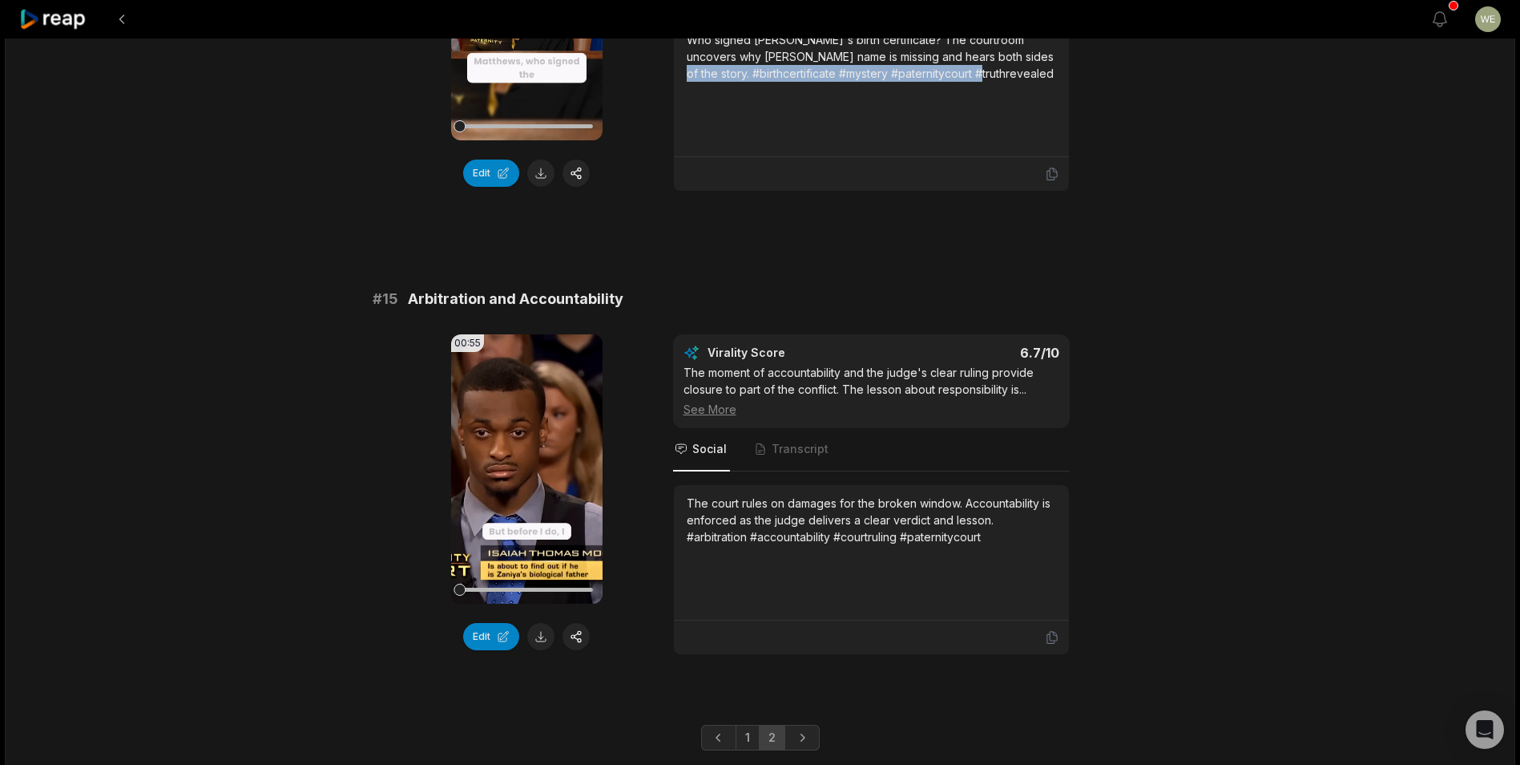
drag, startPoint x: 1129, startPoint y: 83, endPoint x: 1157, endPoint y: 58, distance: 37.4
